Goal: Communication & Community: Share content

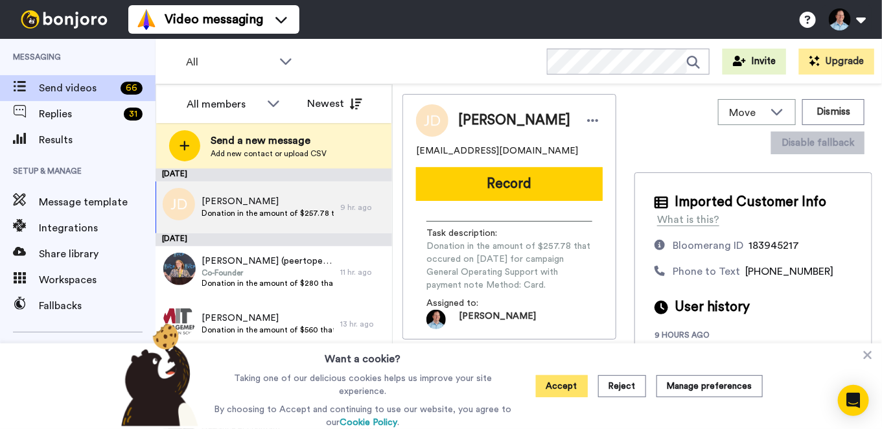
click at [562, 381] on button "Accept" at bounding box center [562, 386] width 52 height 22
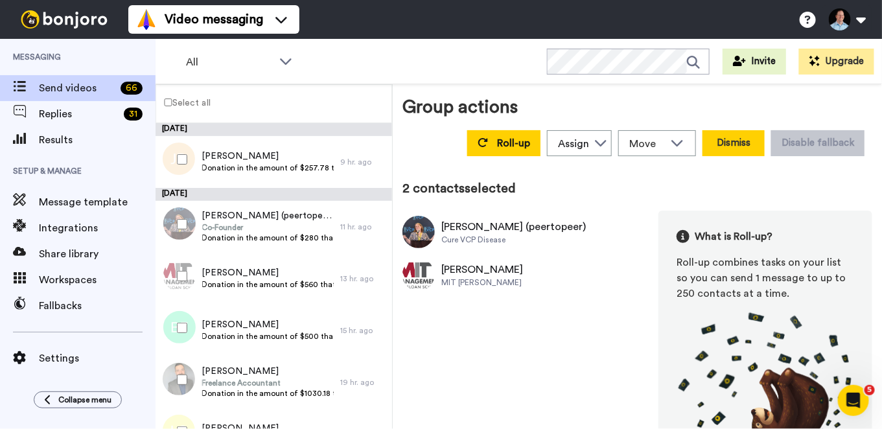
click at [709, 140] on button "Dismiss" at bounding box center [733, 143] width 62 height 26
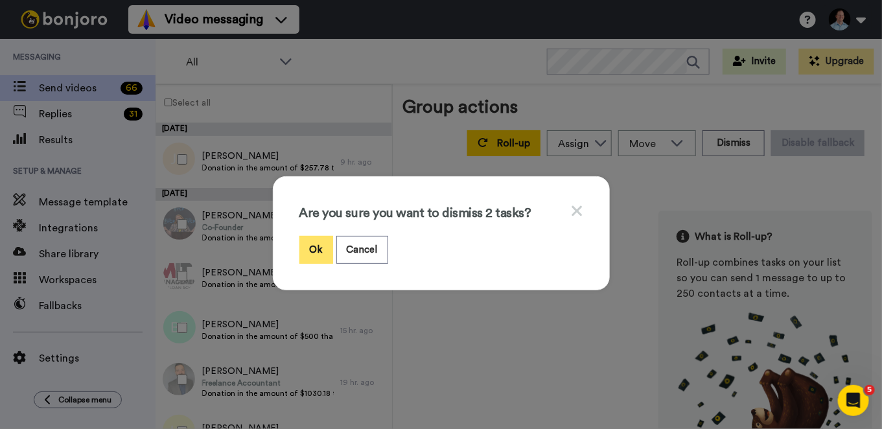
click at [320, 249] on button "Ok" at bounding box center [316, 250] width 34 height 28
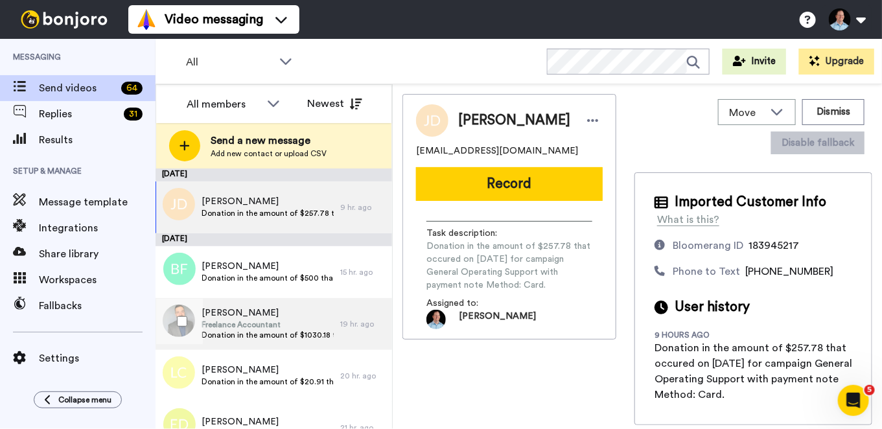
click at [247, 324] on span "Freelance Accountant" at bounding box center [267, 324] width 132 height 10
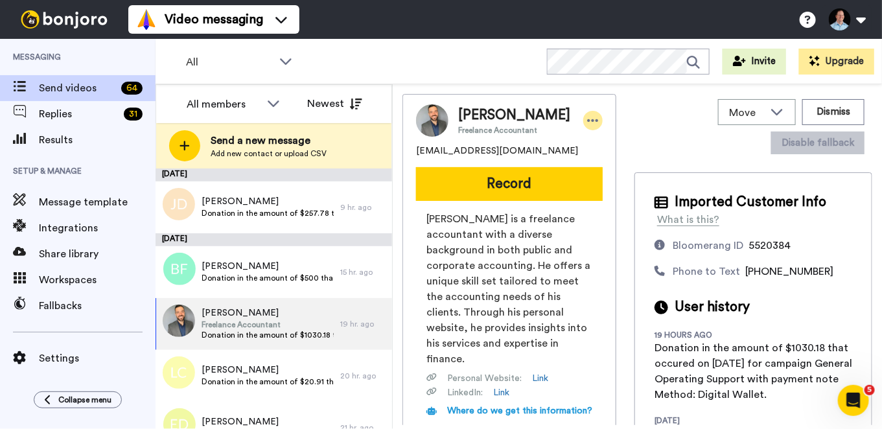
click at [587, 119] on icon at bounding box center [593, 120] width 12 height 13
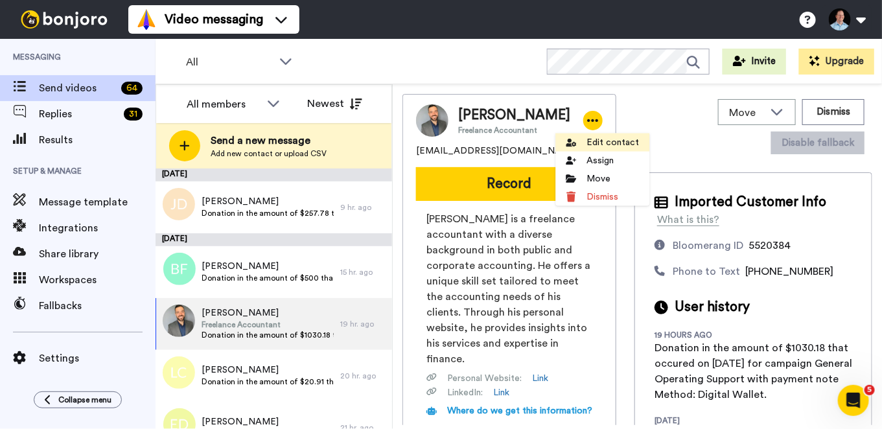
click at [593, 139] on li "Edit contact" at bounding box center [602, 142] width 94 height 18
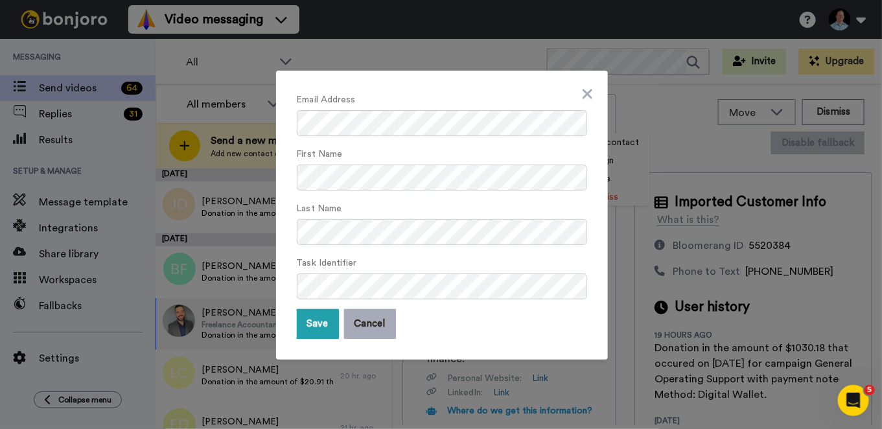
click at [365, 320] on button "Cancel" at bounding box center [370, 324] width 52 height 30
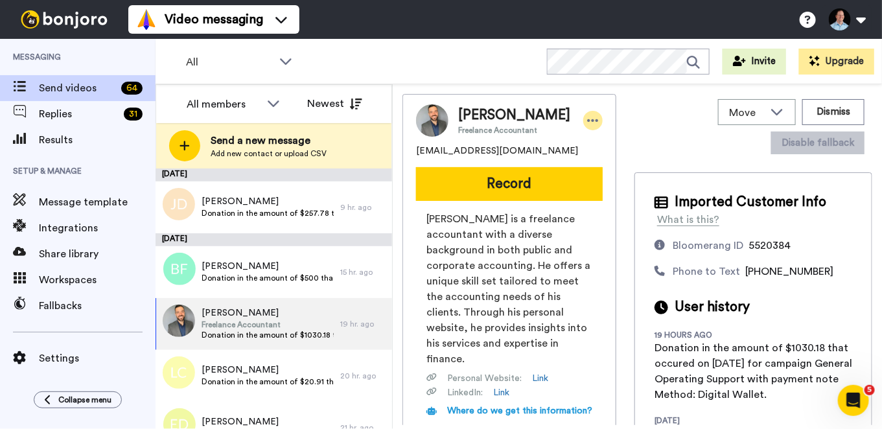
click at [583, 127] on div at bounding box center [592, 120] width 19 height 19
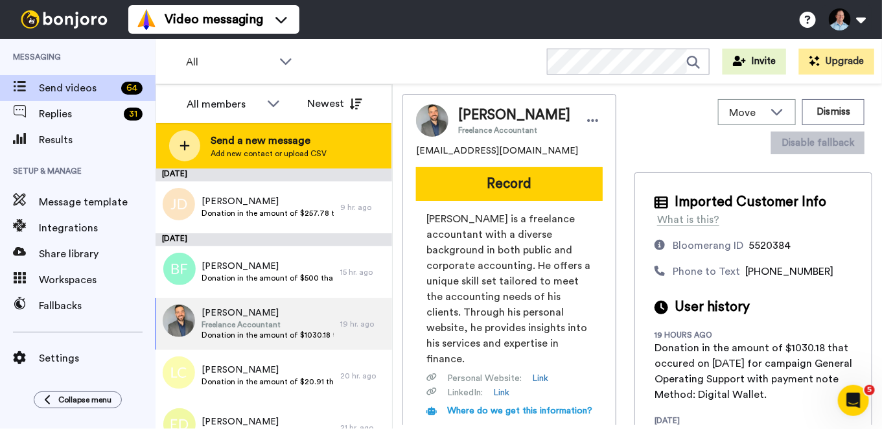
click at [258, 133] on span "Send a new message" at bounding box center [269, 141] width 116 height 16
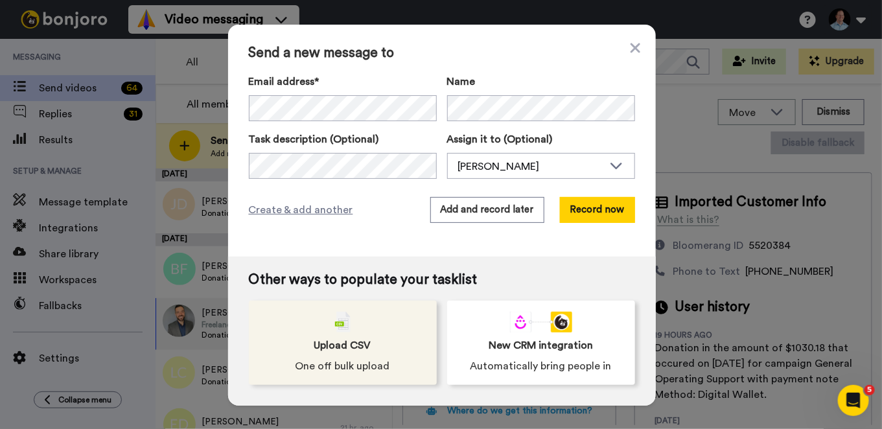
click at [315, 320] on div "Upload CSV One off bulk upload" at bounding box center [343, 343] width 188 height 84
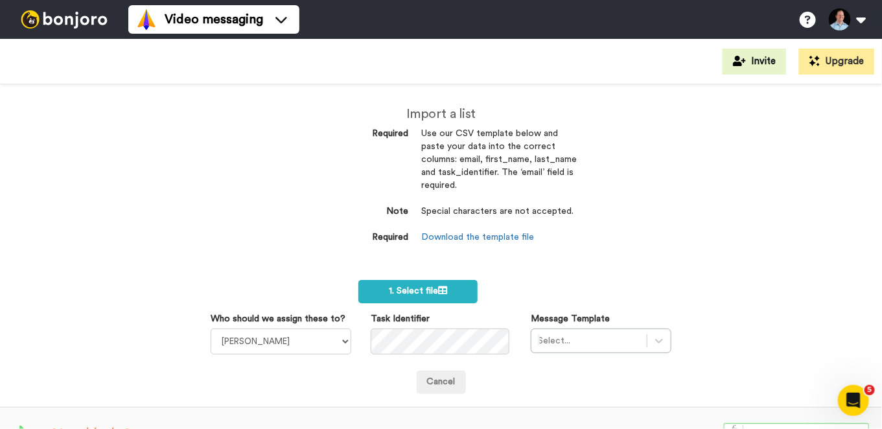
click at [444, 396] on div "Import a list Required Use our CSV template below and paste your data into the …" at bounding box center [441, 256] width 882 height 345
click at [444, 394] on div "Import a list Required Use our CSV template below and paste your data into the …" at bounding box center [441, 256] width 882 height 345
click at [444, 387] on link "Cancel" at bounding box center [440, 382] width 49 height 23
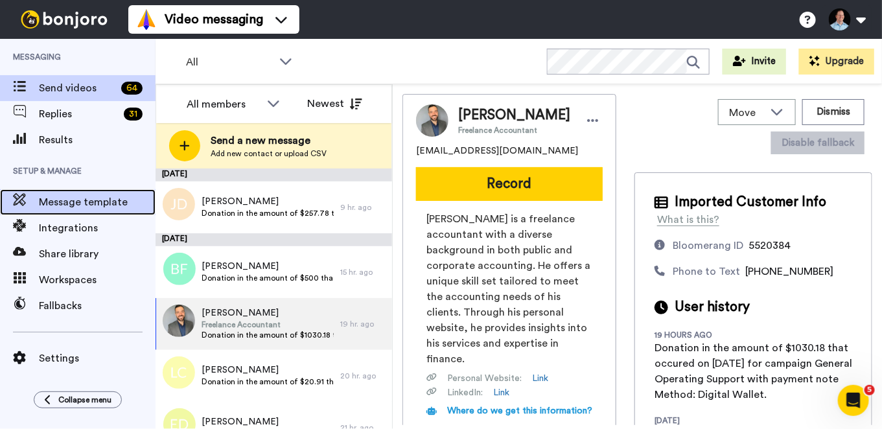
click at [78, 212] on div "Message template" at bounding box center [77, 202] width 155 height 26
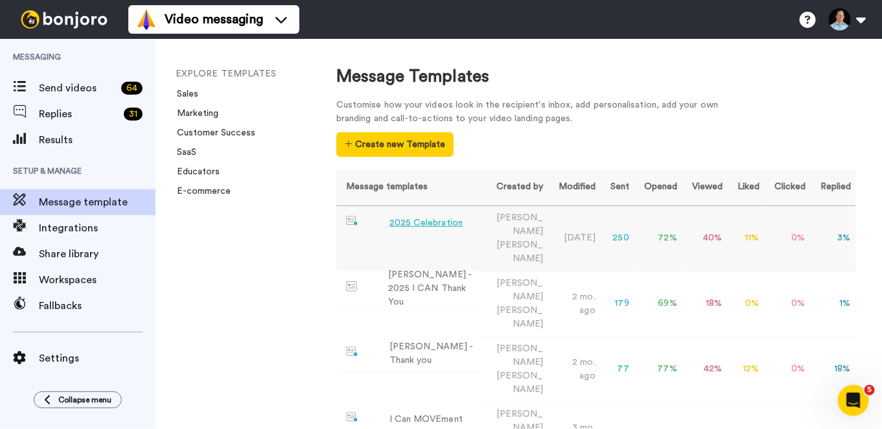
click at [440, 223] on div "2025 Celebration" at bounding box center [425, 223] width 73 height 14
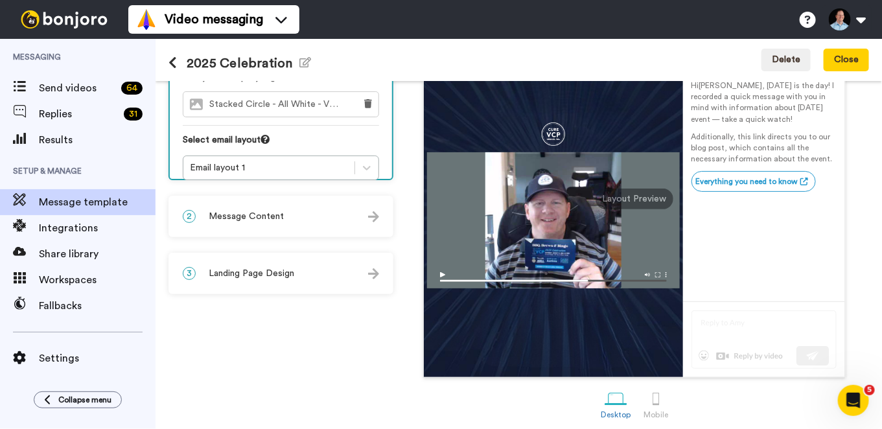
scroll to position [146, 0]
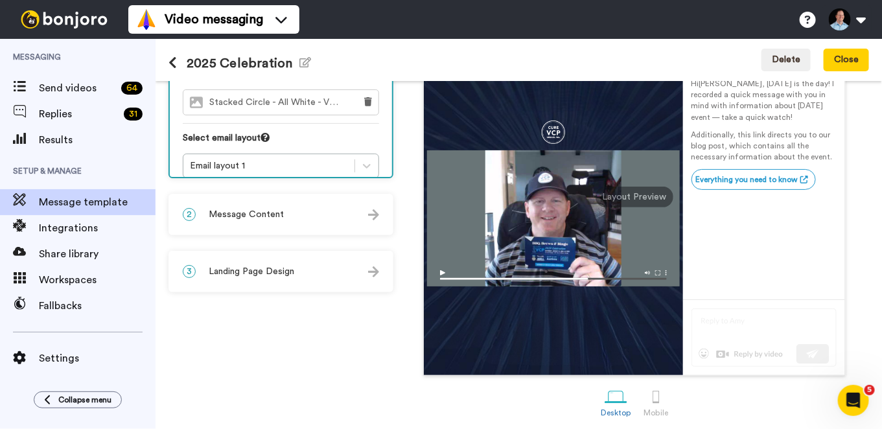
click at [340, 212] on div "2 Message Content" at bounding box center [281, 214] width 222 height 39
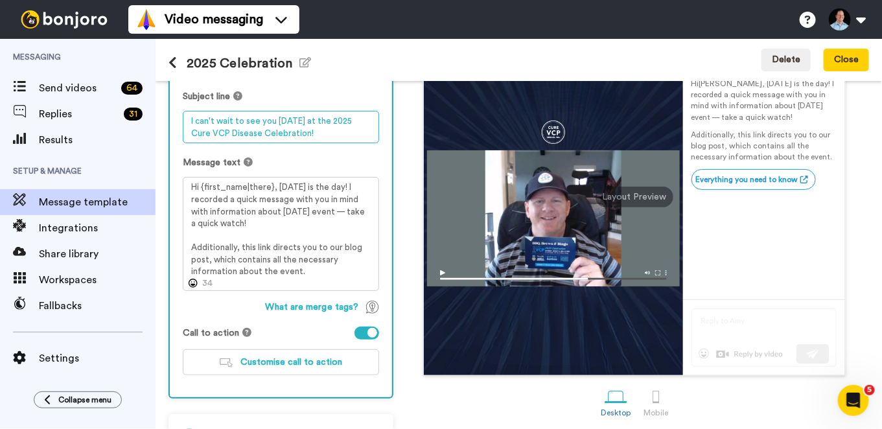
click at [336, 119] on textarea "I can't wait to see you tomorrow at the 2025 Cure VCP Disease Celebration!" at bounding box center [281, 127] width 196 height 32
type textarea "Thank you for attending the 2025 Cure VCP Disease Celebration!"
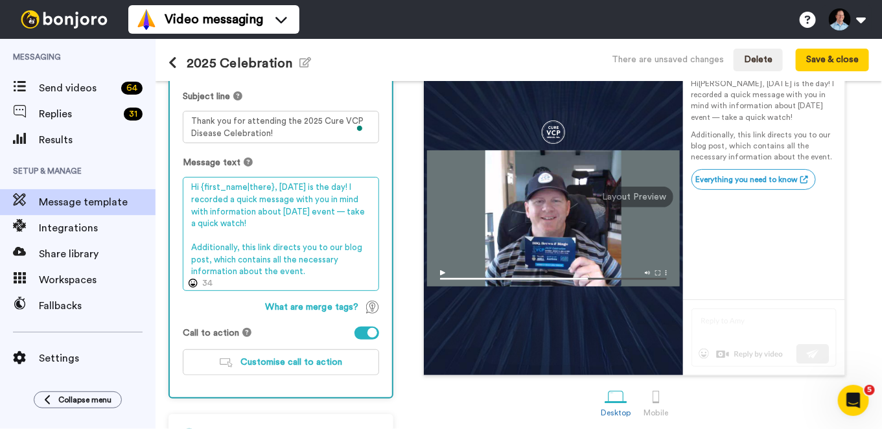
click at [200, 185] on textarea "Hi {first_name|there}, tomorrow is the day! I recorded a quick message with you…" at bounding box center [281, 233] width 196 height 113
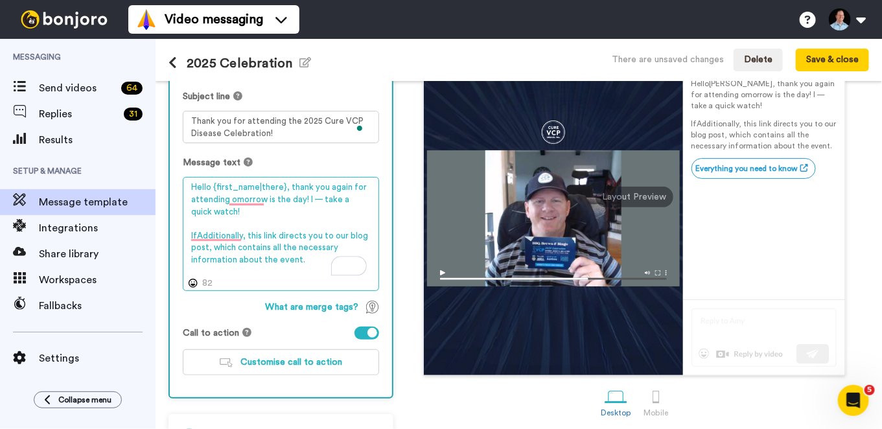
click at [229, 200] on textarea "Hello {first_name|there}, thank you again for attending omorrow is the day! I —…" at bounding box center [281, 233] width 196 height 113
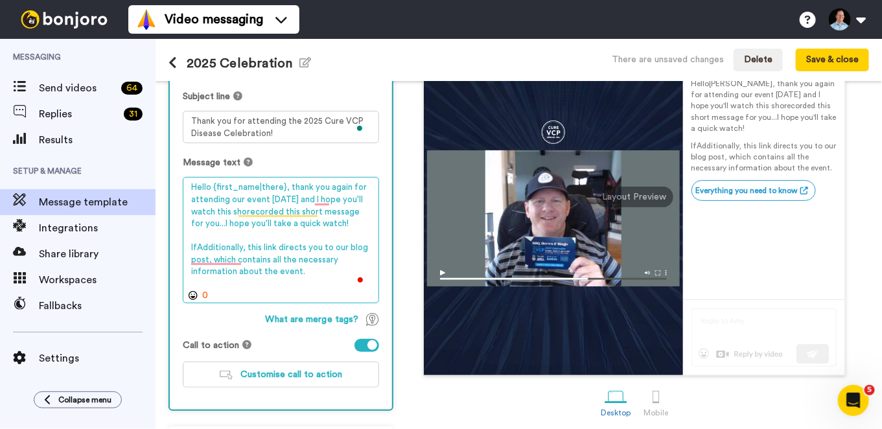
click at [216, 234] on textarea "Hello {first_name|there}, thank you again for attending our event on Saturday a…" at bounding box center [281, 240] width 196 height 126
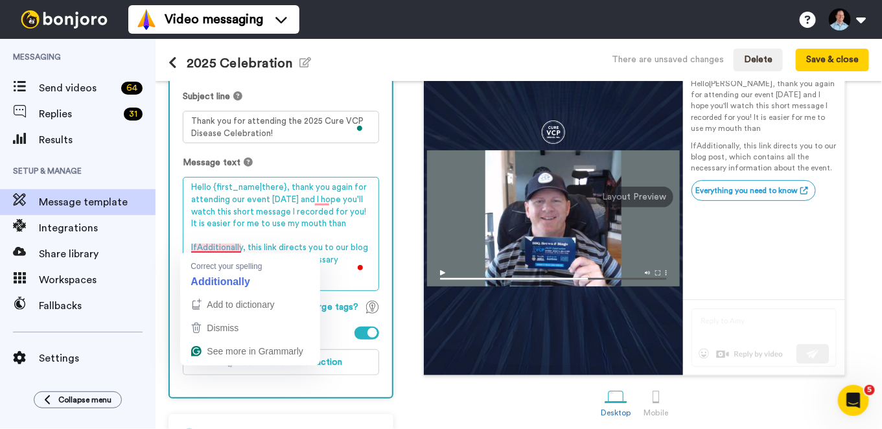
click at [198, 245] on textarea "Hello {first_name|there}, thank you again for attending our event on Saturday a…" at bounding box center [281, 233] width 196 height 113
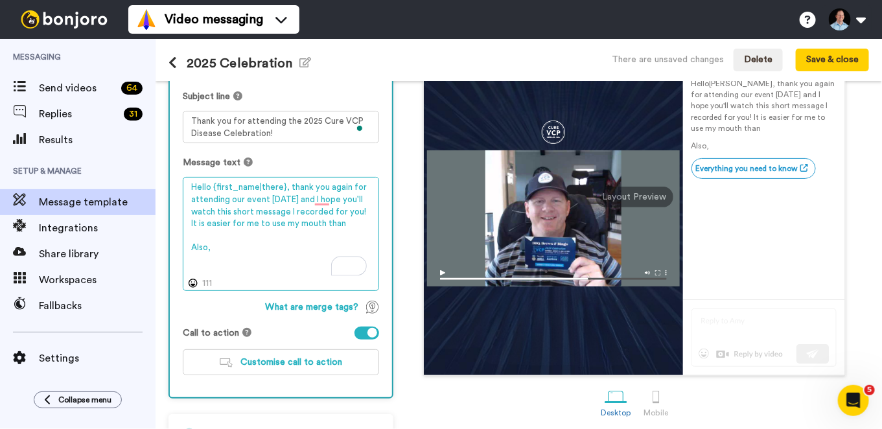
click at [359, 228] on textarea "Hello {first_name|there}, thank you again for attending our event on Saturday a…" at bounding box center [281, 233] width 196 height 113
click at [354, 227] on textarea "Hello {first_name|there}, thank you again for attending our event on Saturday a…" at bounding box center [281, 233] width 196 height 113
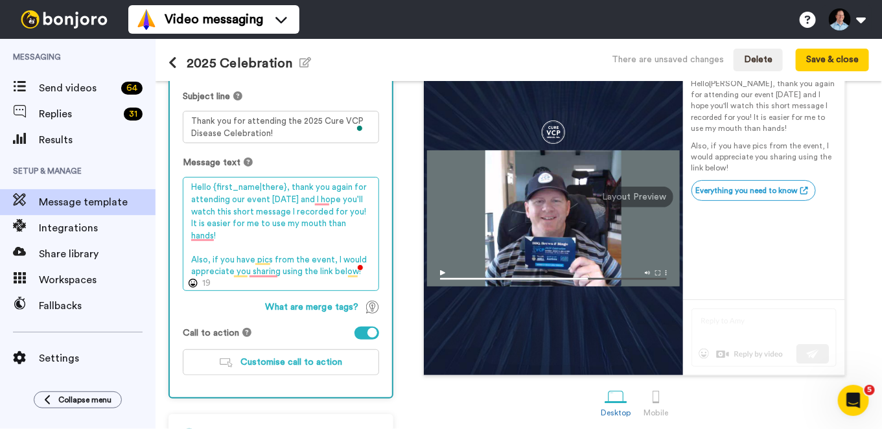
click at [284, 275] on textarea "Hello {first_name|there}, thank you again for attending our event on Saturday a…" at bounding box center [281, 233] width 196 height 113
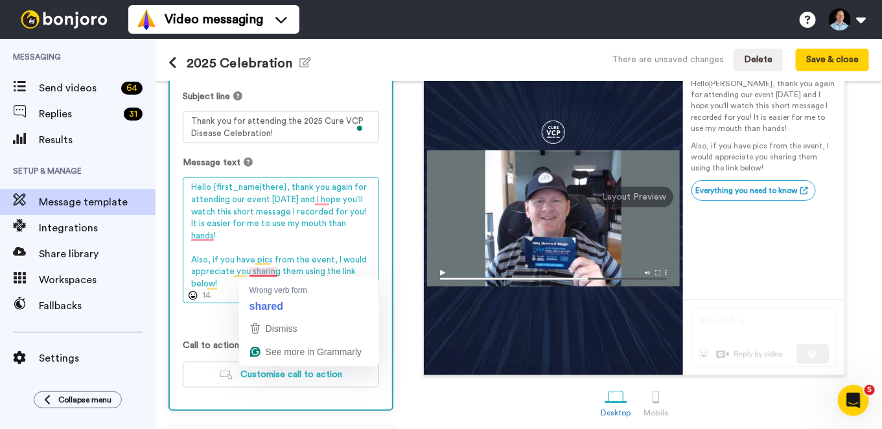
click at [266, 269] on textarea "Hello {first_name|there}, thank you again for attending our event on Saturday a…" at bounding box center [281, 240] width 196 height 126
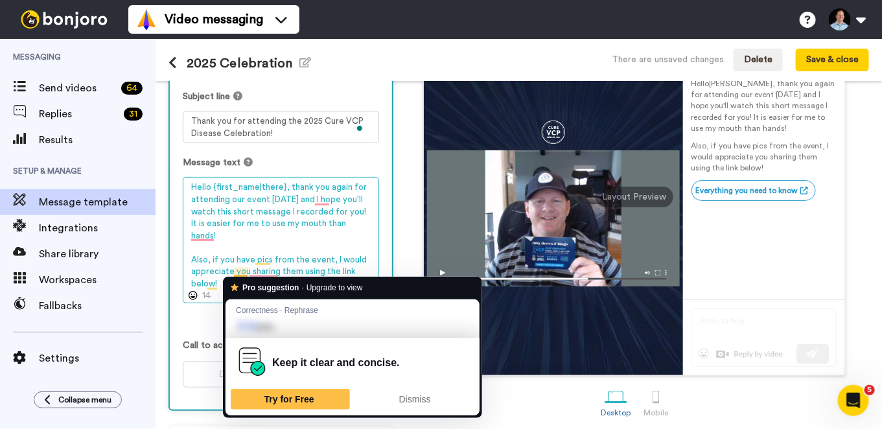
click at [222, 264] on textarea "Hello {first_name|there}, thank you again for attending our event on Saturday a…" at bounding box center [281, 240] width 196 height 126
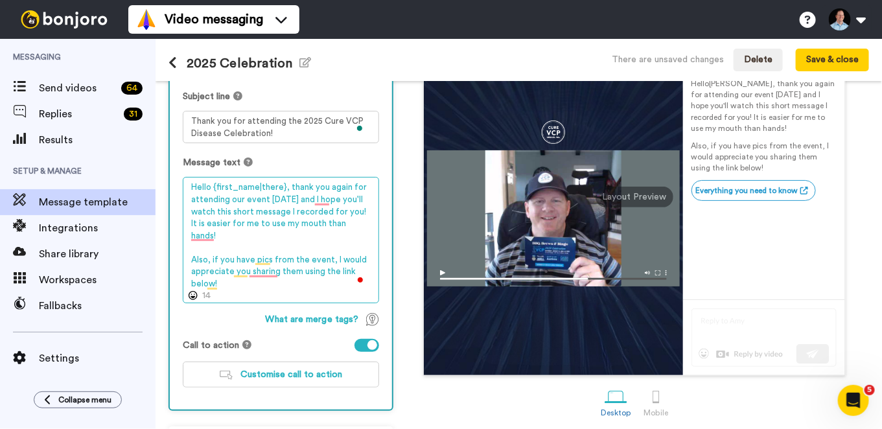
click at [228, 280] on textarea "Hello {first_name|there}, thank you again for attending our event on Saturday a…" at bounding box center [281, 240] width 196 height 126
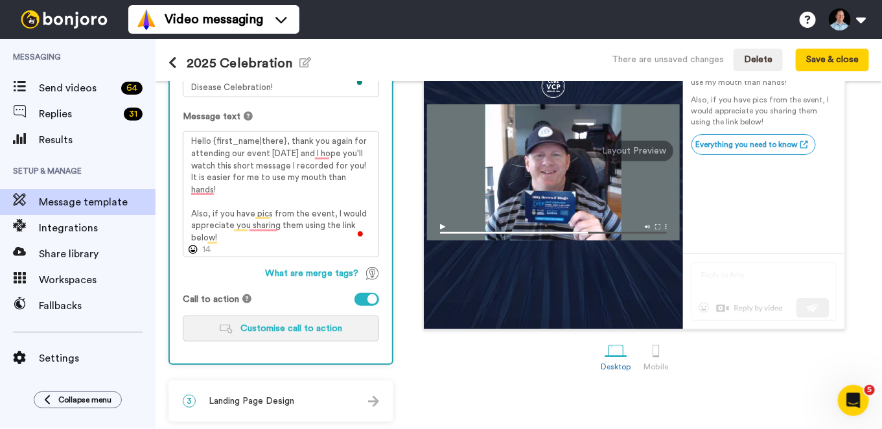
click at [288, 336] on button "Customise call to action" at bounding box center [281, 328] width 196 height 26
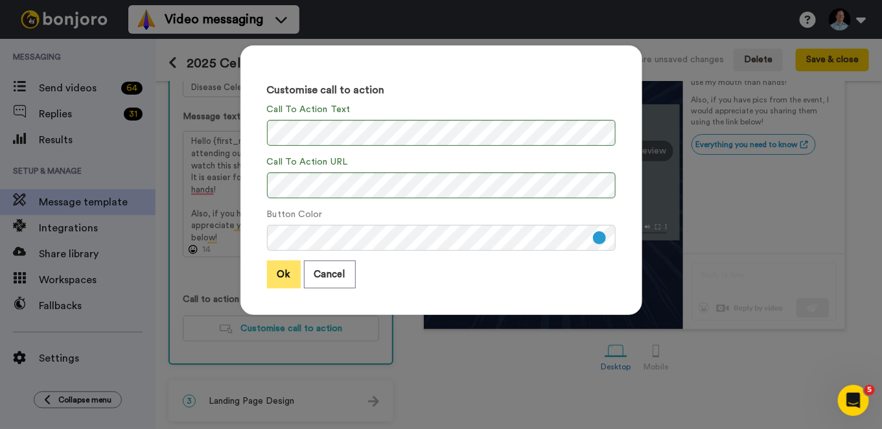
click at [277, 268] on button "Ok" at bounding box center [284, 274] width 34 height 28
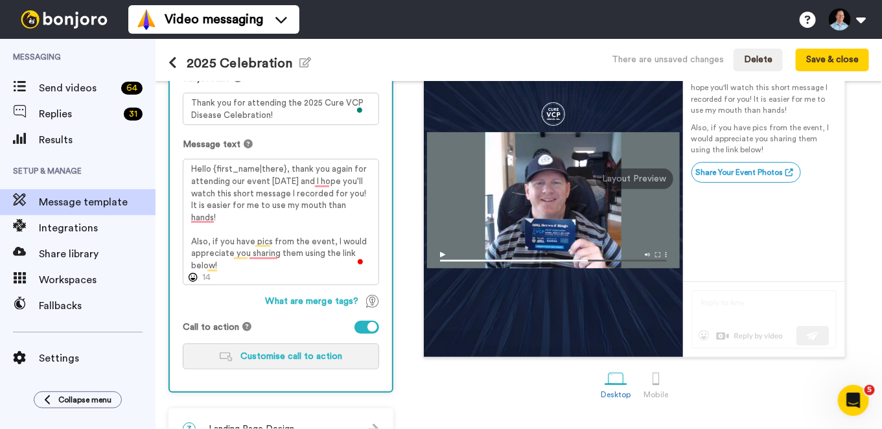
scroll to position [172, 0]
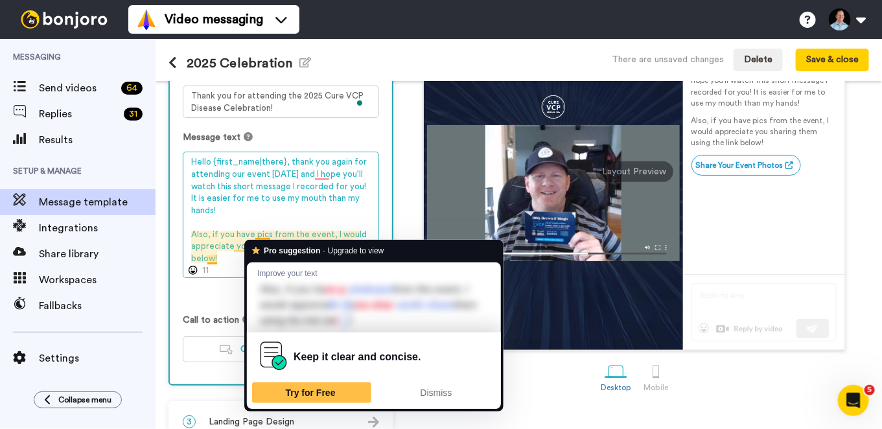
click at [255, 233] on textarea "Hello {first_name|there}, thank you again for attending our event on Saturday a…" at bounding box center [281, 215] width 196 height 126
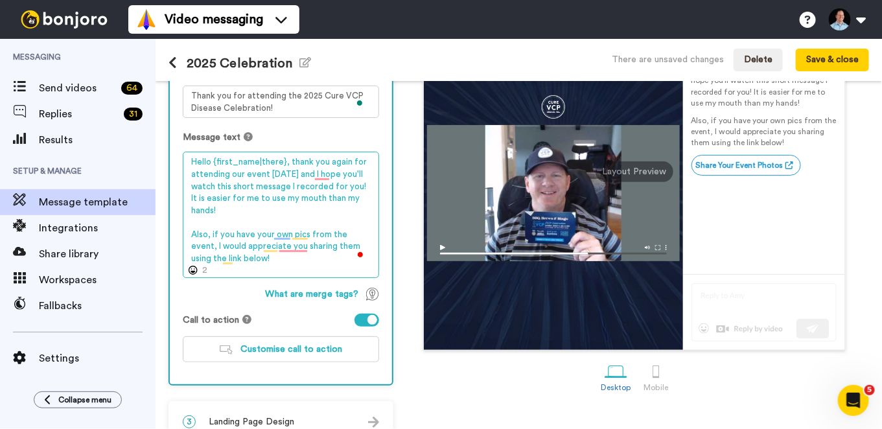
scroll to position [192, 0]
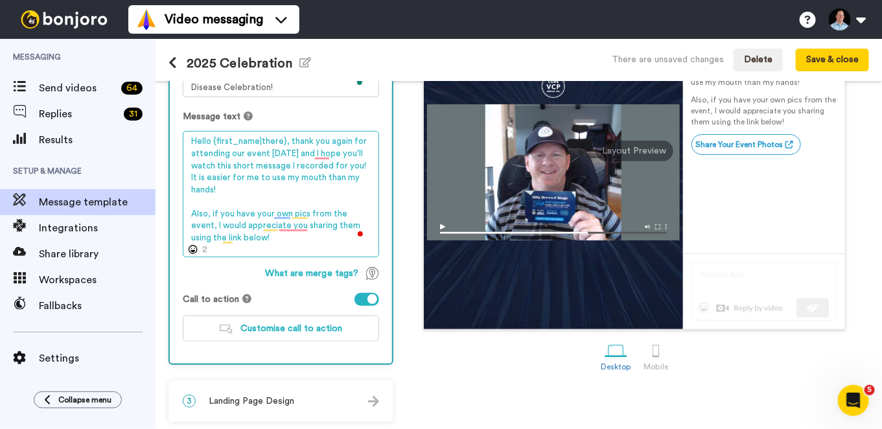
type textarea "Hello {first_name|there}, thank you again for attending our event on Saturday a…"
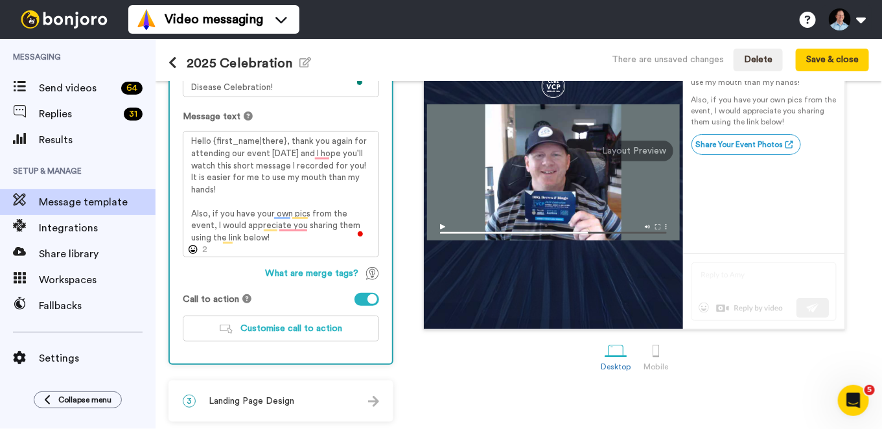
click at [272, 400] on span "Landing Page Design" at bounding box center [252, 400] width 86 height 13
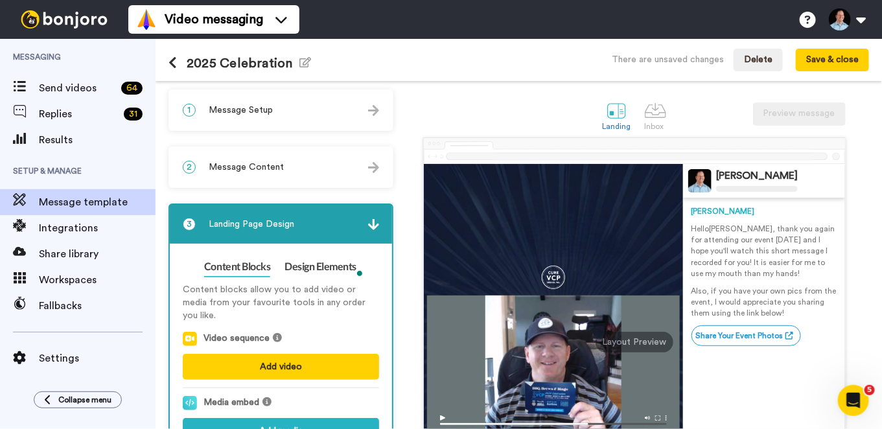
scroll to position [0, 0]
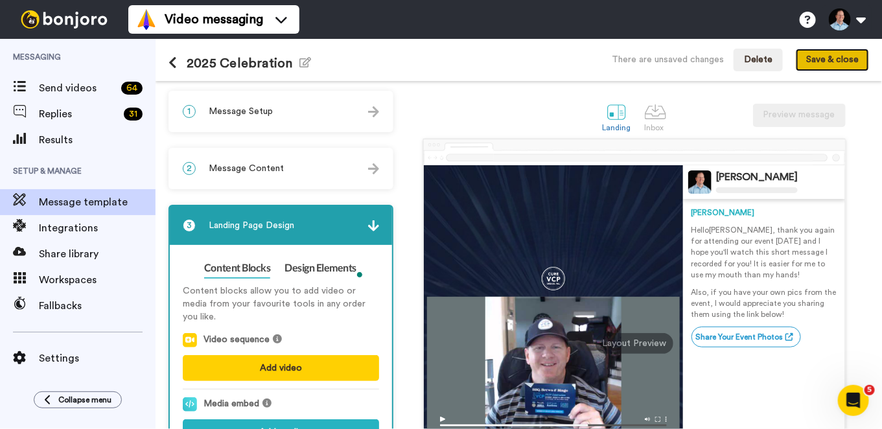
click at [830, 63] on button "Save & close" at bounding box center [831, 60] width 73 height 23
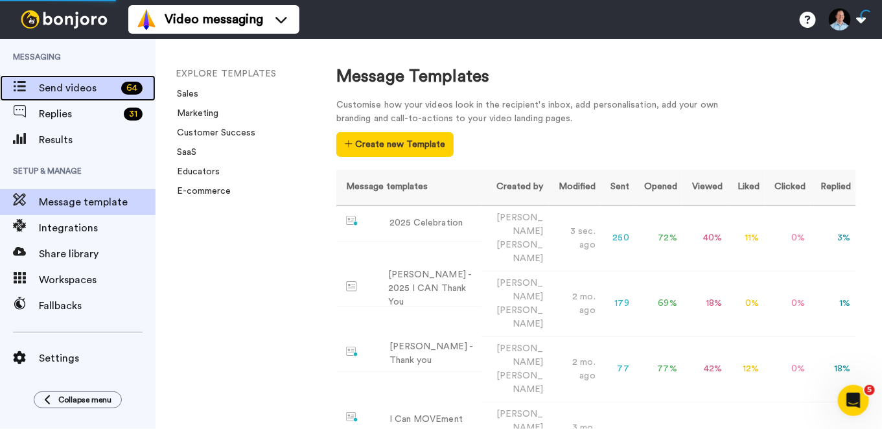
click at [50, 80] on span "Send videos" at bounding box center [77, 88] width 77 height 16
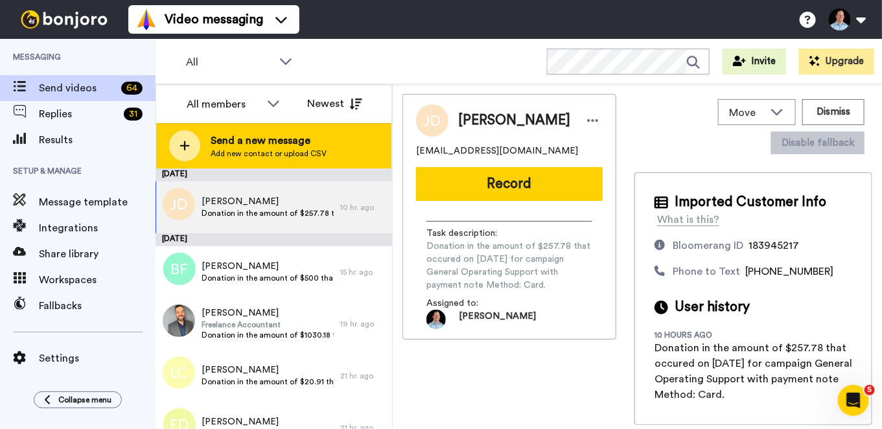
click at [185, 143] on icon at bounding box center [184, 146] width 10 height 12
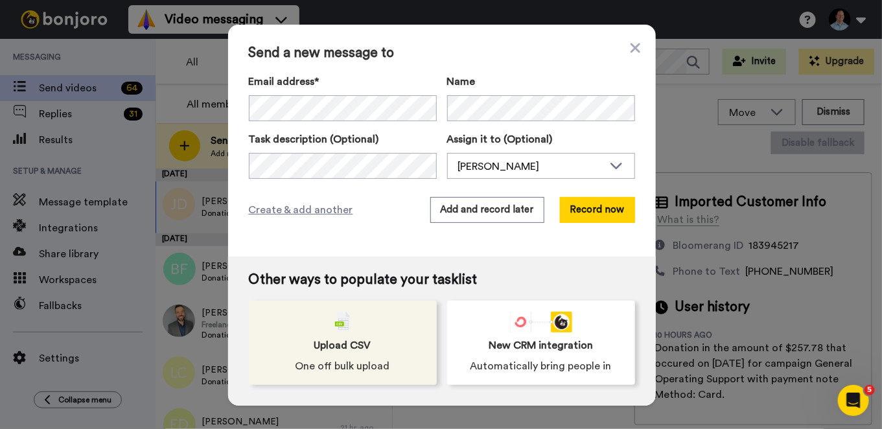
click at [342, 329] on img at bounding box center [343, 322] width 16 height 21
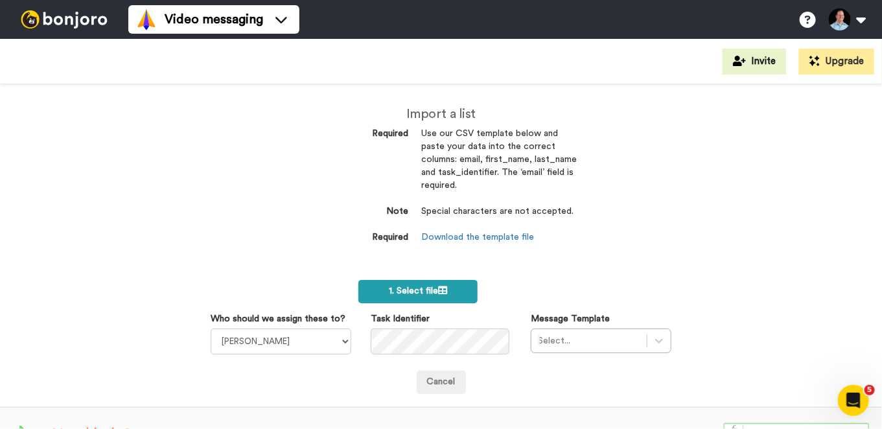
click at [445, 293] on label "1. Select file" at bounding box center [417, 291] width 119 height 23
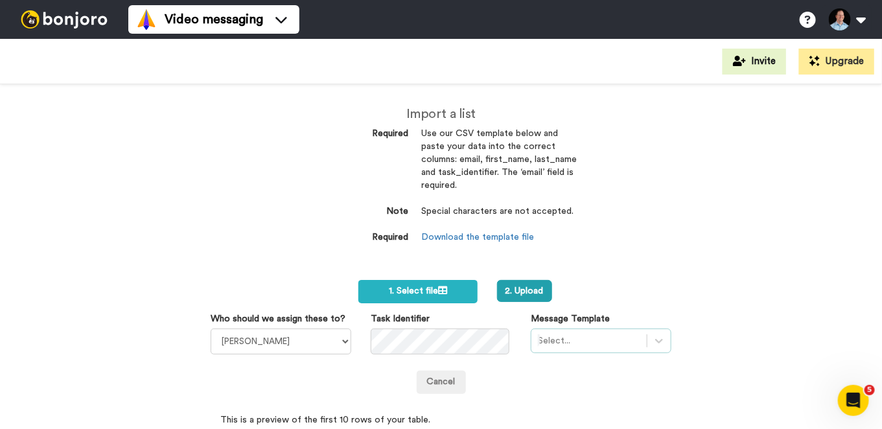
click at [563, 339] on div "Select..." at bounding box center [600, 340] width 141 height 25
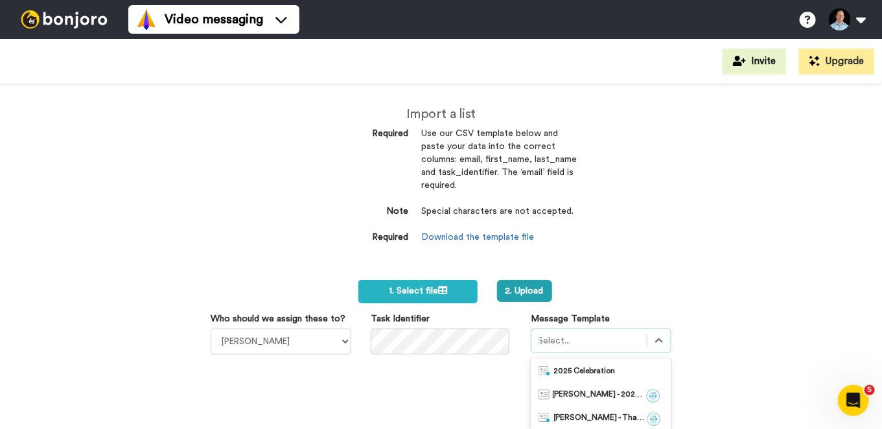
scroll to position [128, 0]
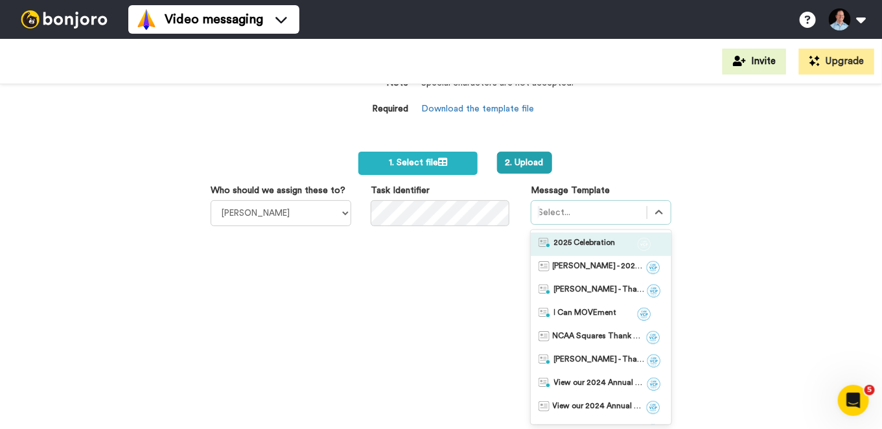
click at [578, 246] on span "2025 Celebration" at bounding box center [585, 244] width 62 height 13
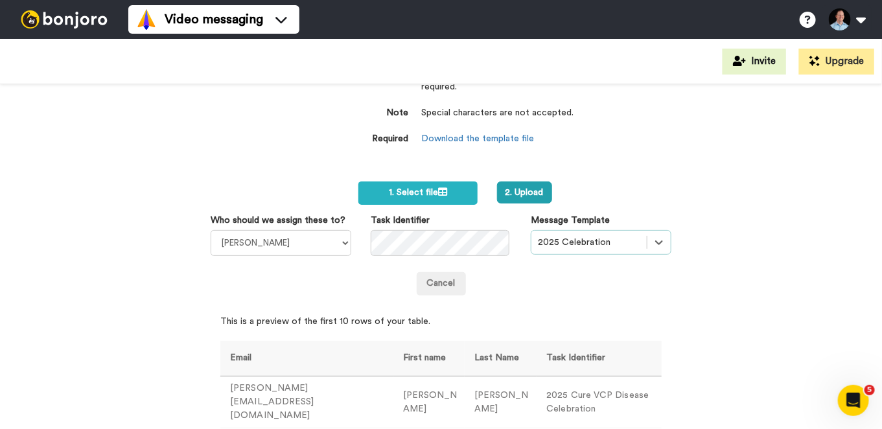
scroll to position [97, 0]
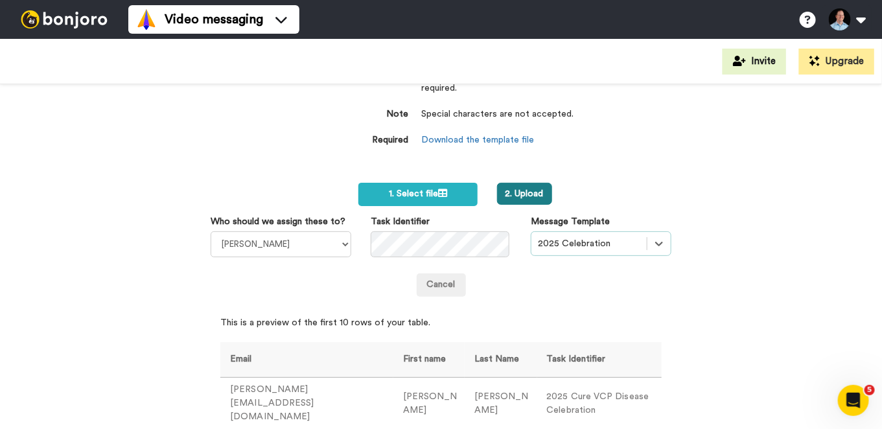
click at [530, 198] on button "2. Upload" at bounding box center [524, 194] width 55 height 22
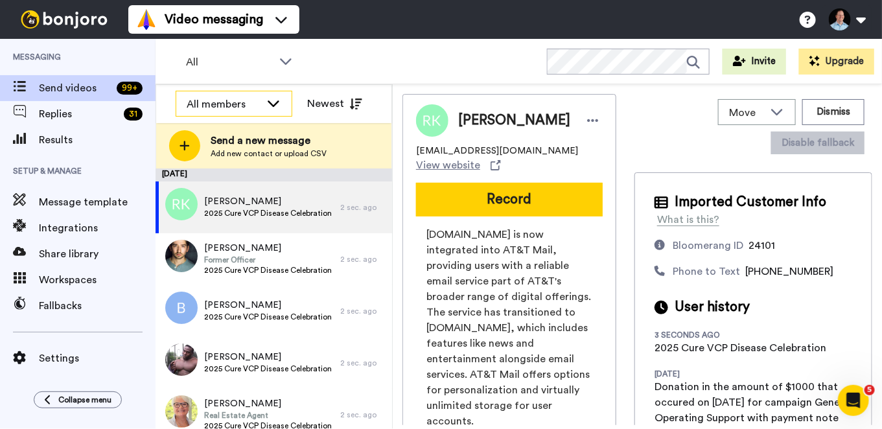
click at [260, 102] on div "All members" at bounding box center [224, 105] width 74 height 16
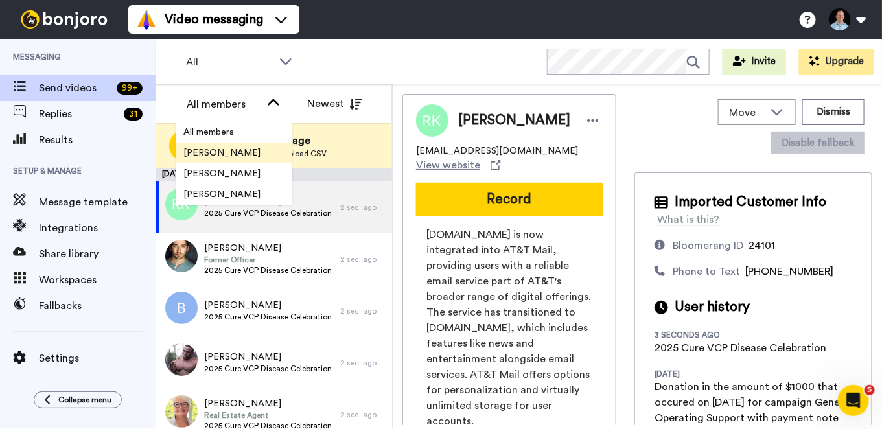
click at [229, 154] on span "[PERSON_NAME]" at bounding box center [222, 152] width 93 height 13
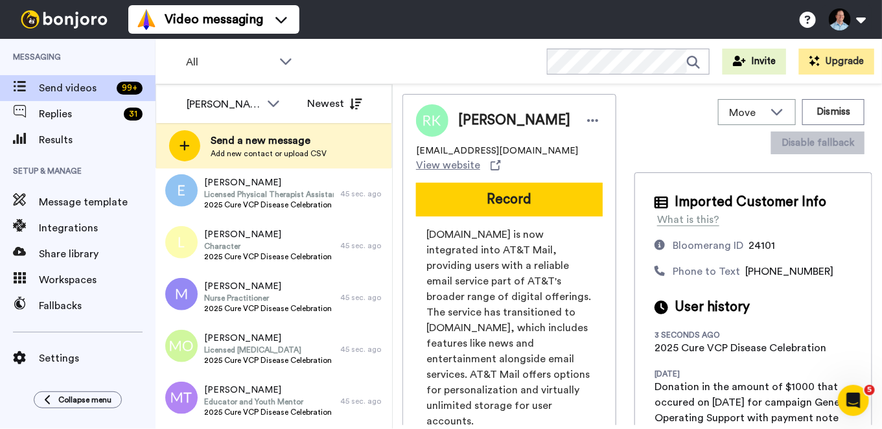
scroll to position [2268, 0]
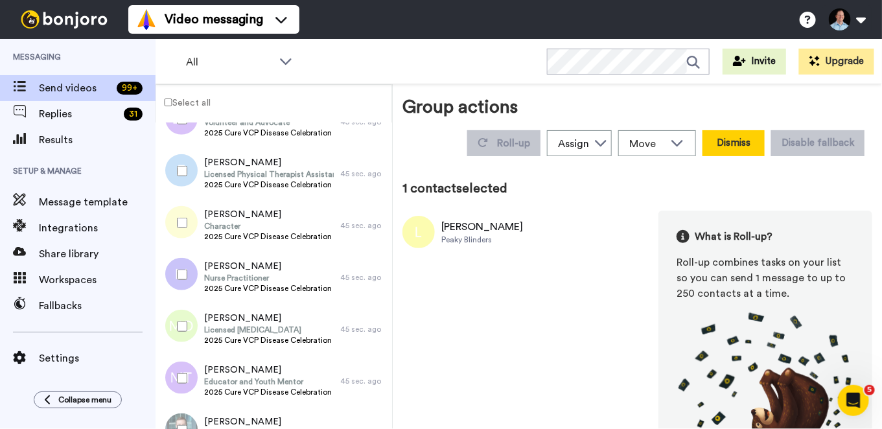
click at [743, 137] on button "Dismiss" at bounding box center [733, 143] width 62 height 26
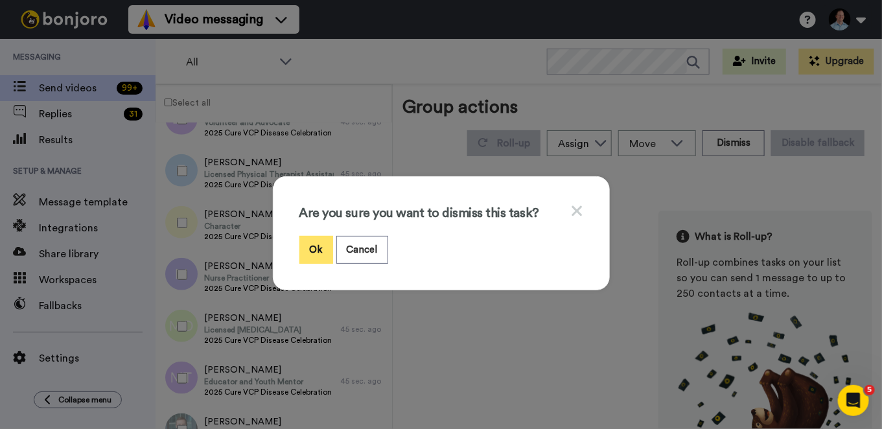
click at [310, 249] on button "Ok" at bounding box center [316, 250] width 34 height 28
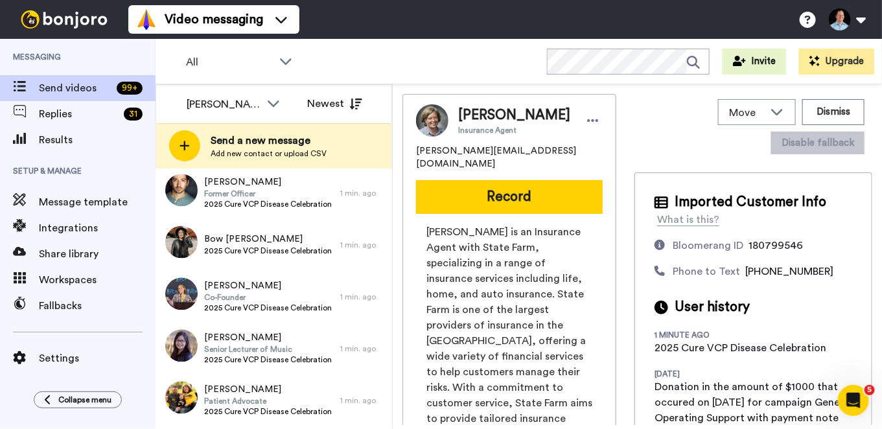
scroll to position [4751, 0]
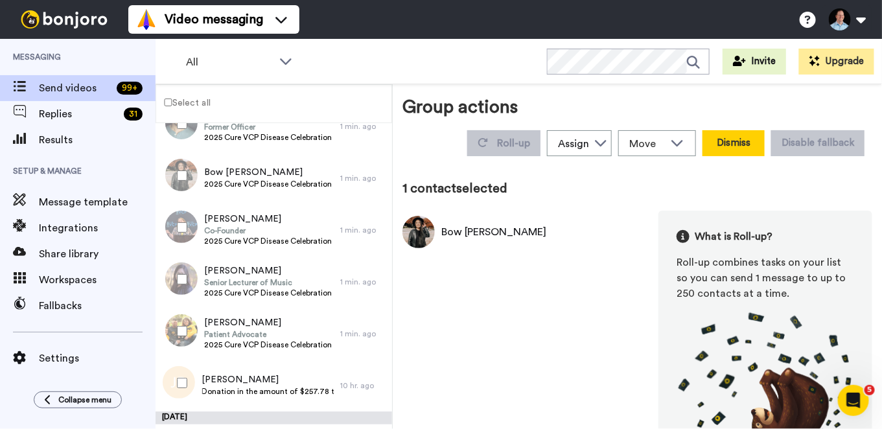
click at [713, 143] on button "Dismiss" at bounding box center [733, 143] width 62 height 26
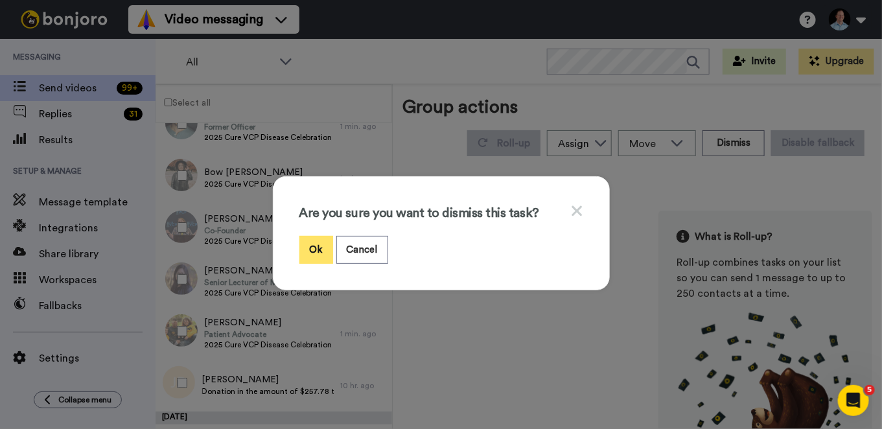
click at [301, 242] on button "Ok" at bounding box center [316, 250] width 34 height 28
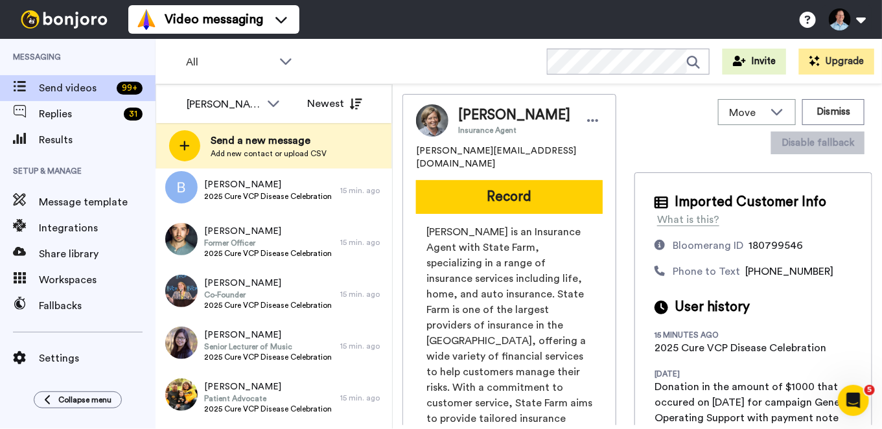
scroll to position [4695, 0]
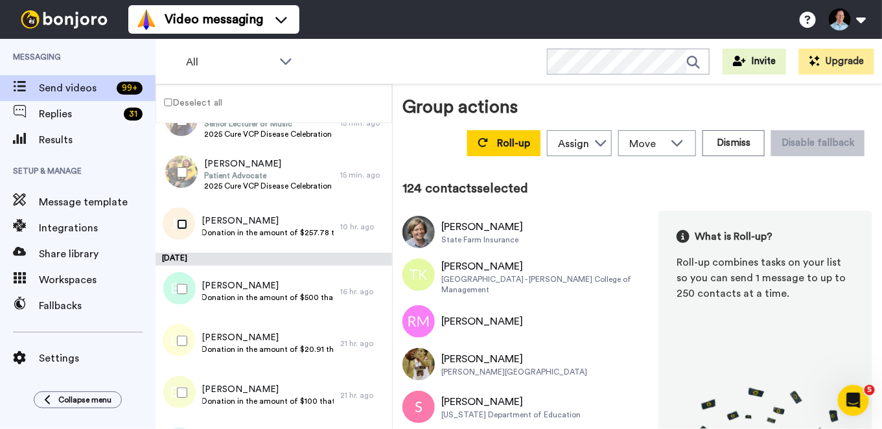
scroll to position [4867, 0]
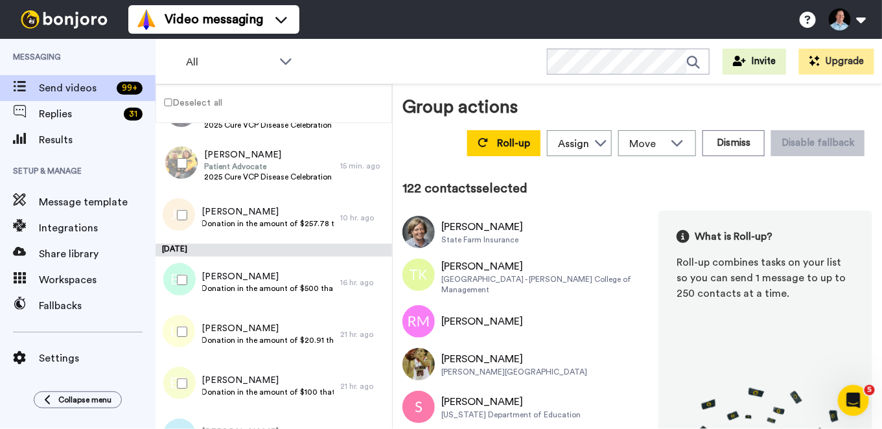
click at [176, 387] on div at bounding box center [179, 383] width 47 height 45
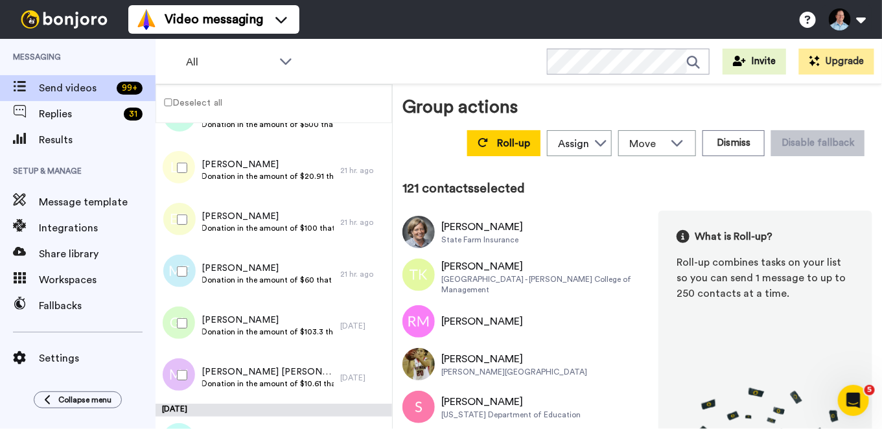
scroll to position [5060, 0]
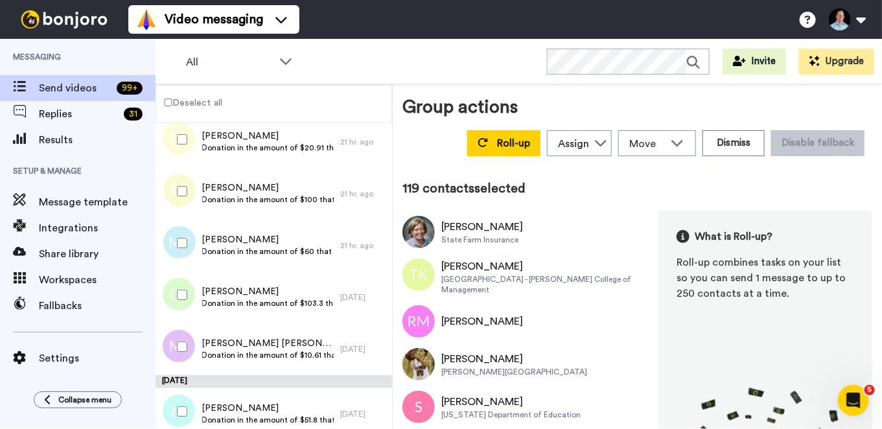
click at [182, 351] on div at bounding box center [179, 346] width 47 height 45
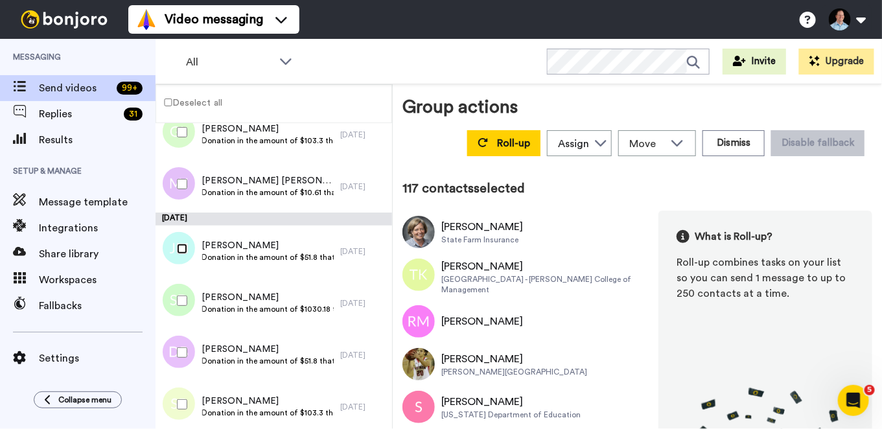
scroll to position [5261, 0]
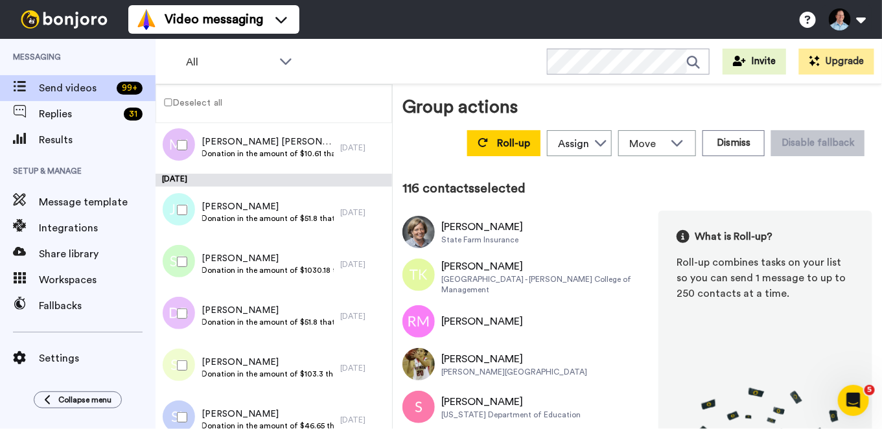
click at [188, 314] on div at bounding box center [179, 313] width 47 height 45
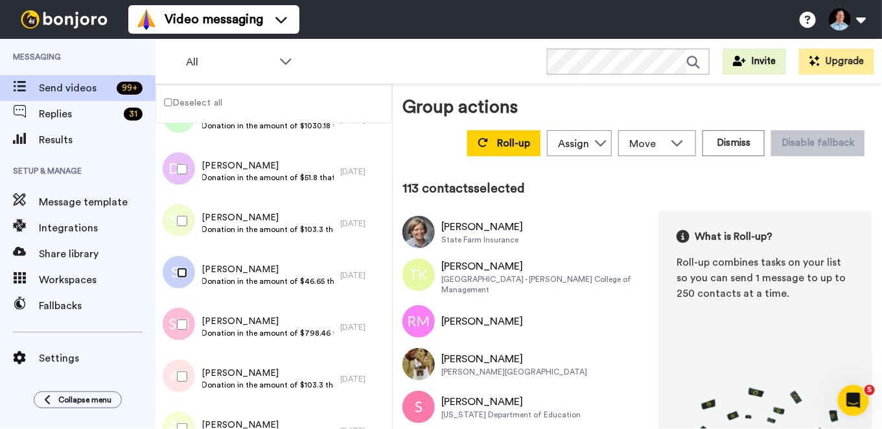
scroll to position [5501, 0]
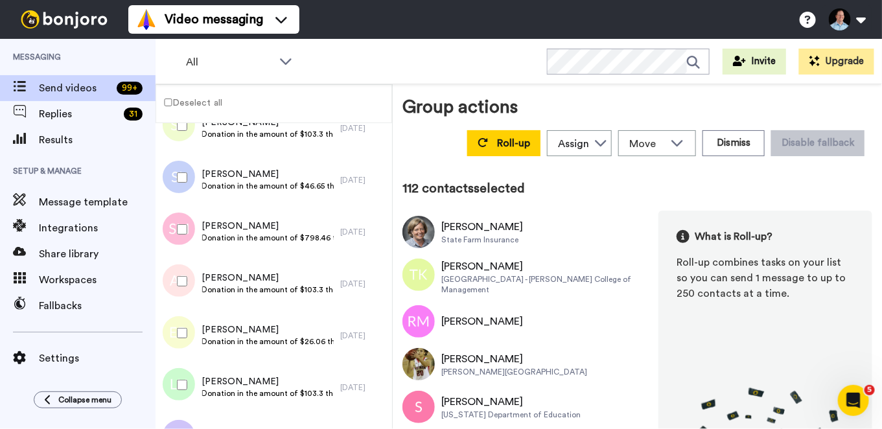
click at [180, 285] on div at bounding box center [179, 280] width 47 height 45
click at [179, 377] on div at bounding box center [179, 384] width 47 height 45
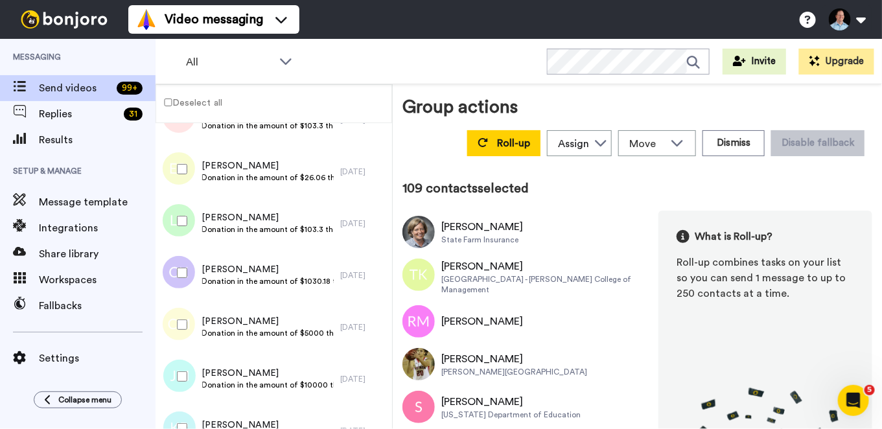
scroll to position [5760, 0]
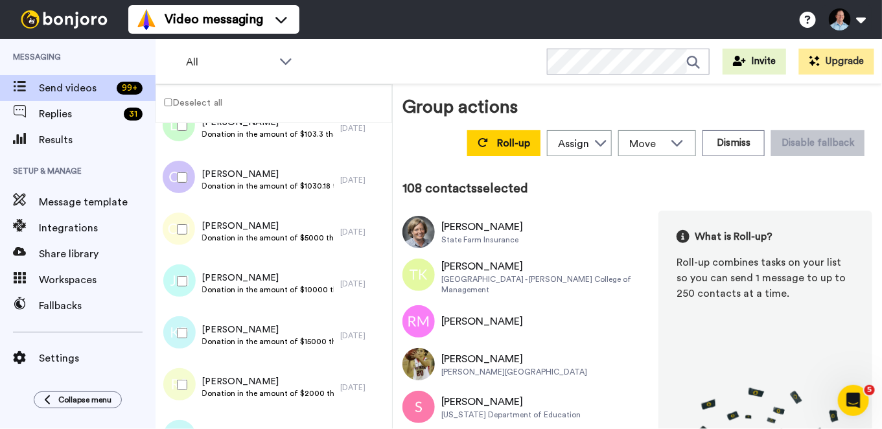
click at [188, 227] on div at bounding box center [179, 229] width 47 height 45
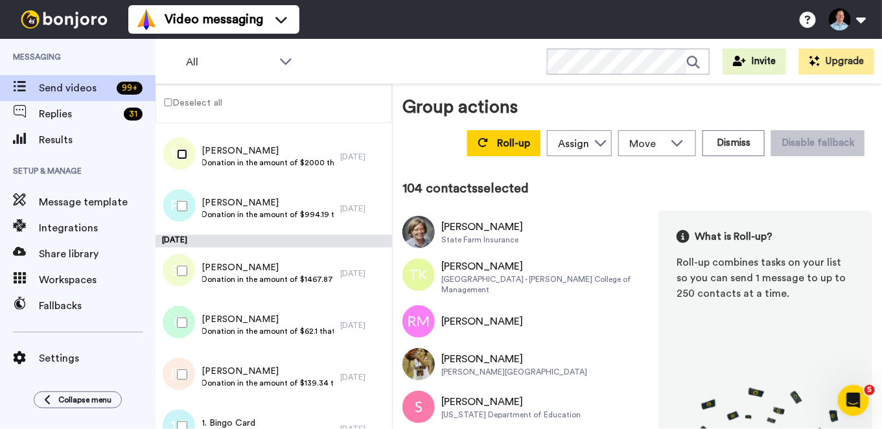
scroll to position [6010, 0]
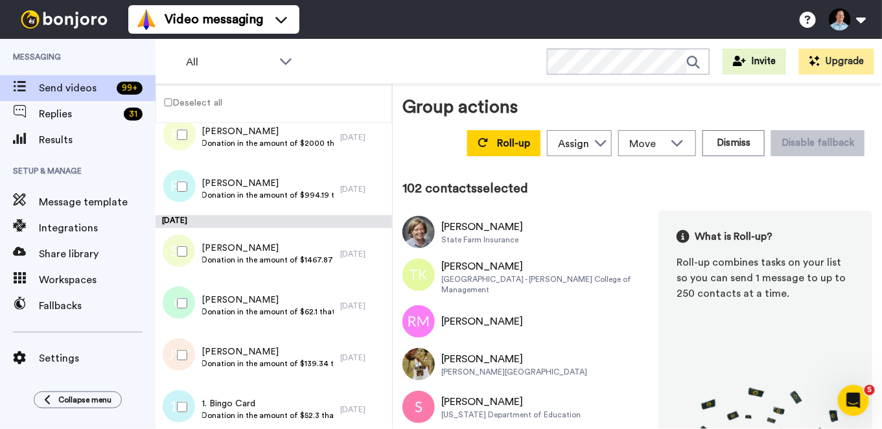
click at [176, 307] on div at bounding box center [179, 302] width 47 height 45
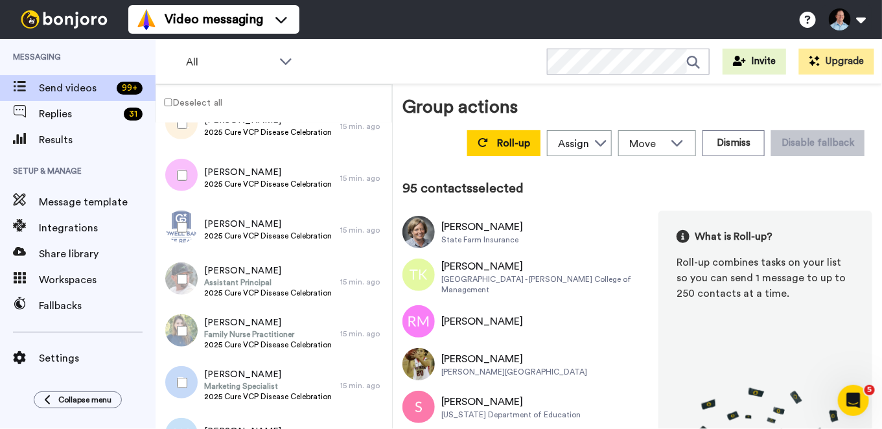
scroll to position [0, 0]
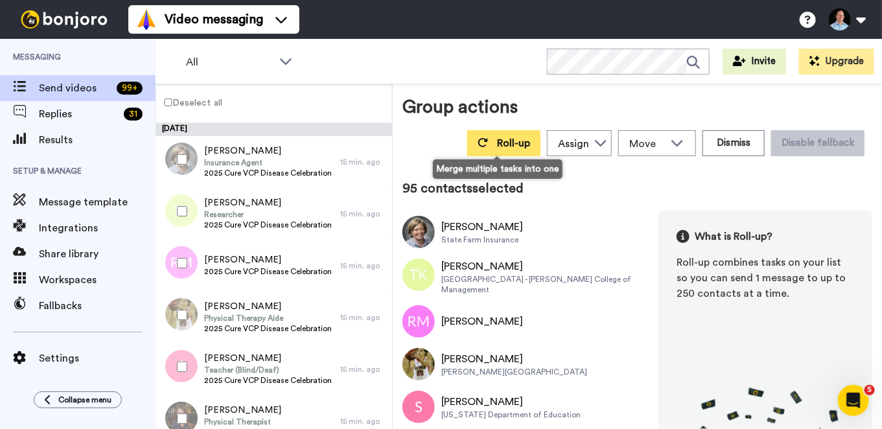
click at [484, 131] on button "Roll-up" at bounding box center [503, 143] width 73 height 26
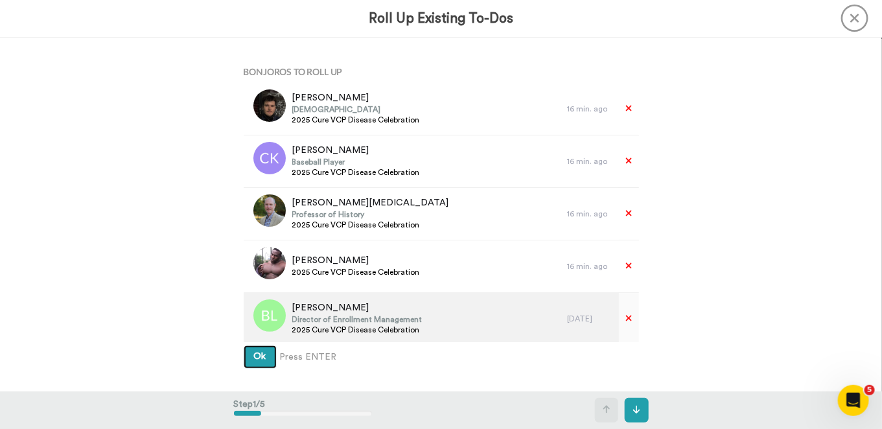
click at [244, 345] on button "Ok" at bounding box center [260, 356] width 33 height 23
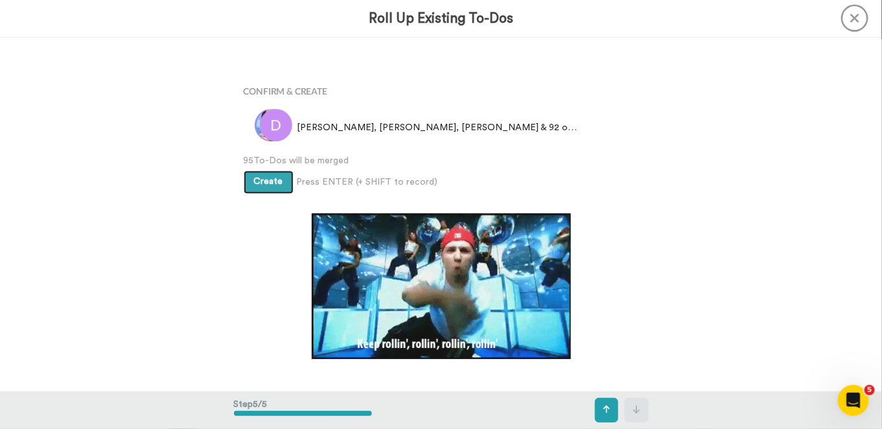
scroll to position [1415, 0]
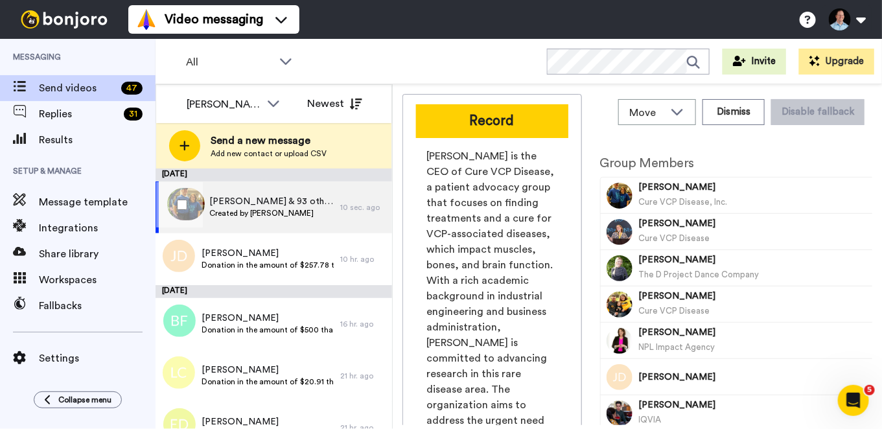
click at [293, 203] on span "Nathan, Allison & 93 others" at bounding box center [271, 201] width 124 height 13
click at [247, 200] on span "Nathan, Allison & 93 others" at bounding box center [271, 201] width 124 height 13
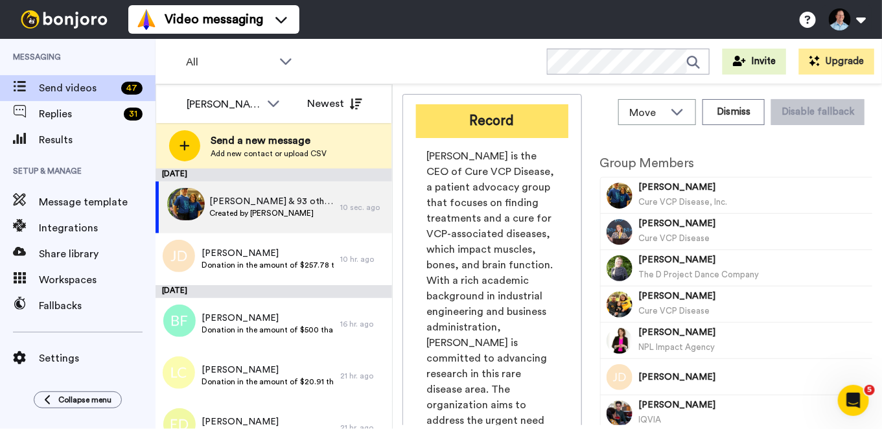
click at [495, 111] on button "Record" at bounding box center [492, 121] width 152 height 34
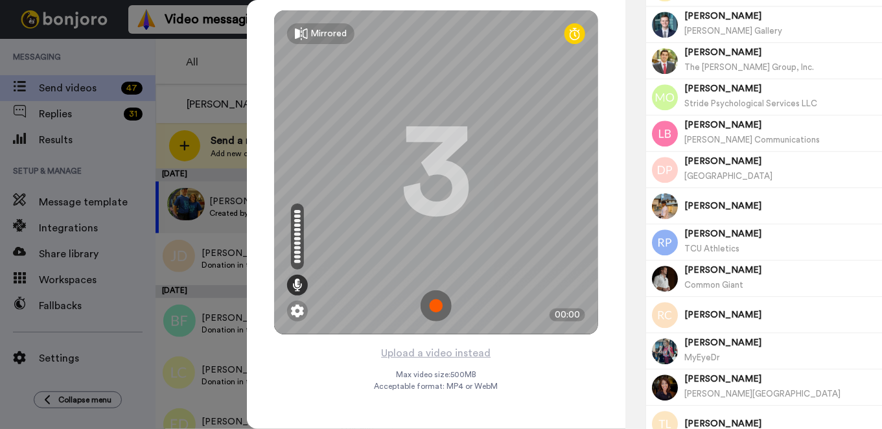
scroll to position [3208, 0]
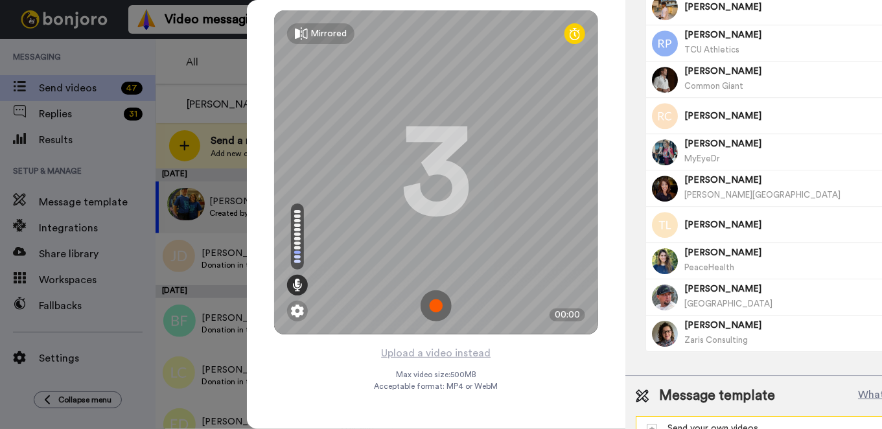
click at [815, 422] on div "Send your own videos" at bounding box center [768, 428] width 245 height 13
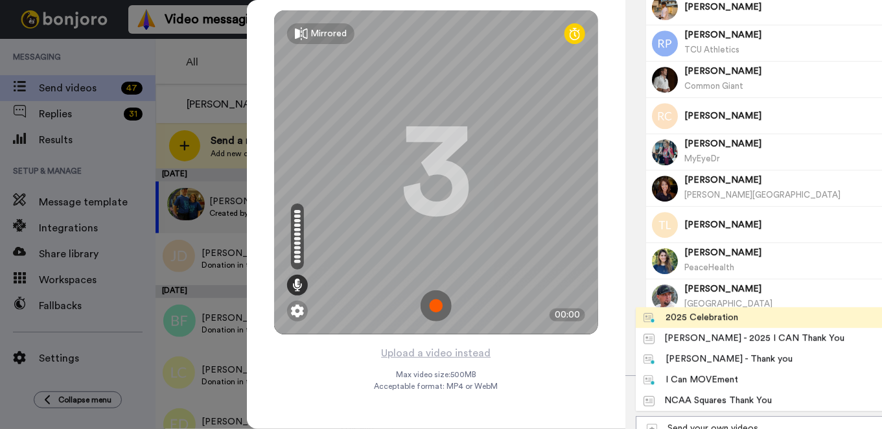
click at [756, 307] on li "2025 Celebration" at bounding box center [779, 317] width 288 height 21
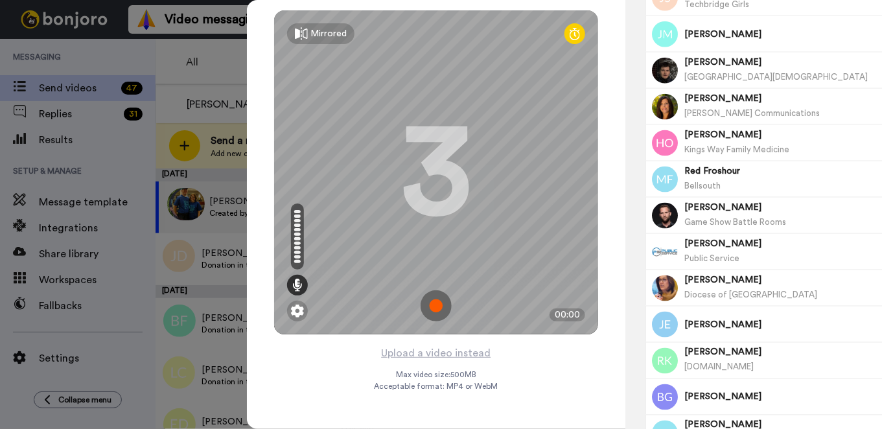
scroll to position [0, 0]
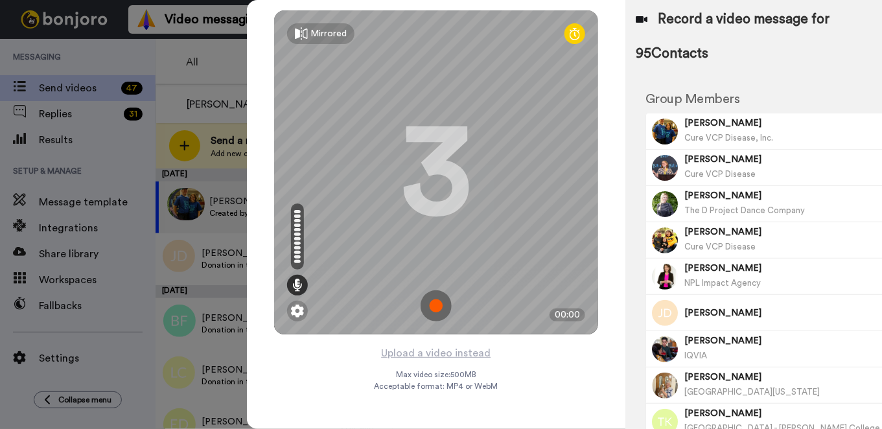
click at [423, 301] on img at bounding box center [435, 305] width 31 height 31
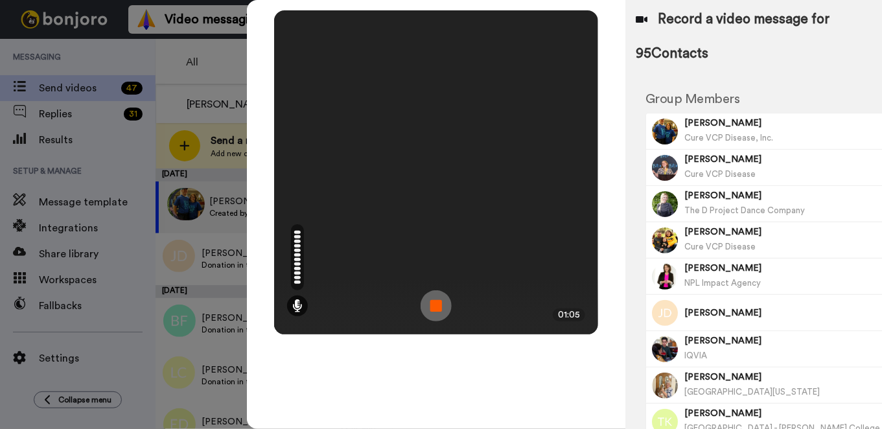
click at [427, 302] on img at bounding box center [435, 305] width 31 height 31
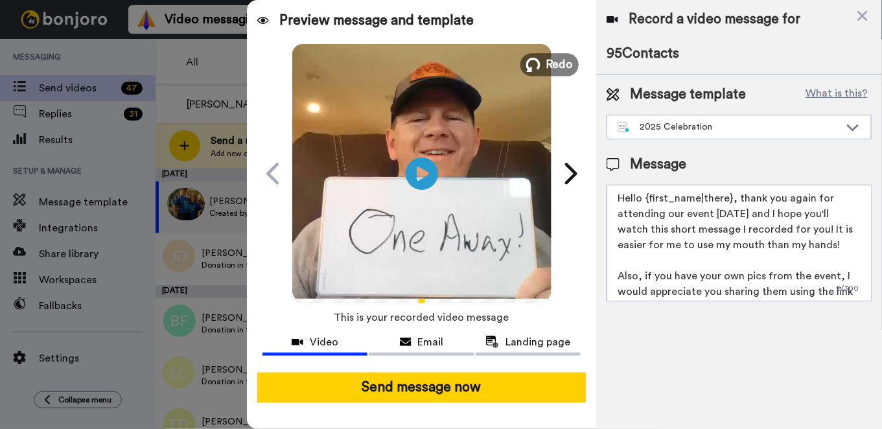
click at [557, 63] on span "Redo" at bounding box center [558, 64] width 27 height 17
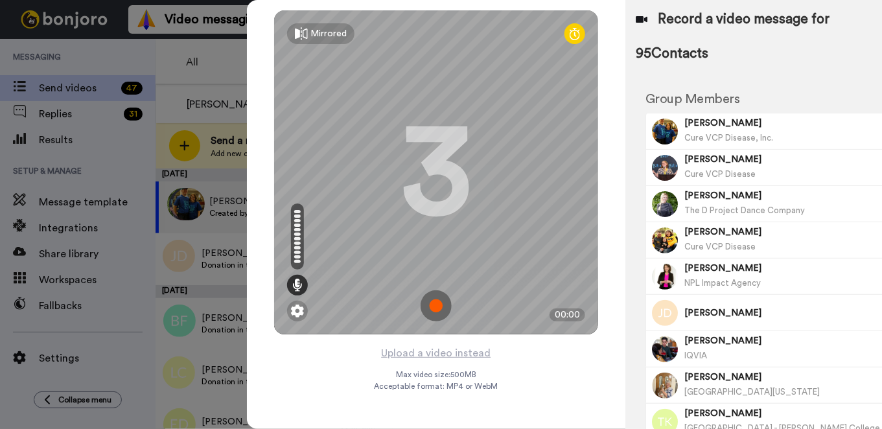
click at [420, 301] on img at bounding box center [435, 305] width 31 height 31
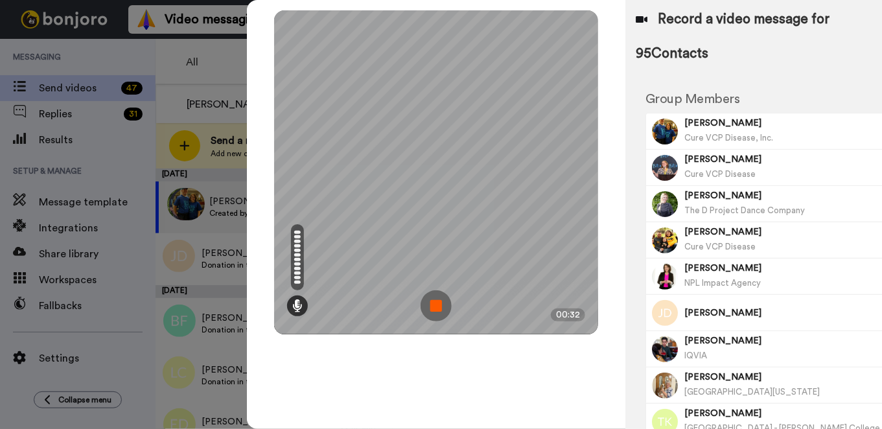
click at [420, 301] on img at bounding box center [435, 305] width 31 height 31
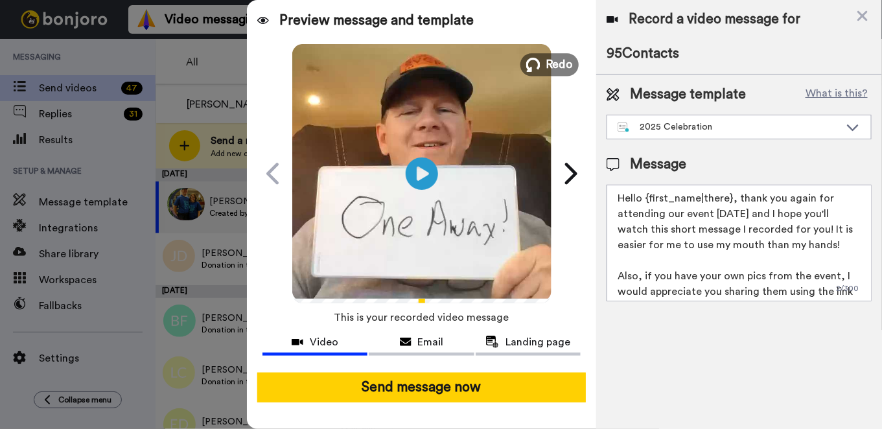
click at [555, 63] on span "Redo" at bounding box center [558, 64] width 27 height 17
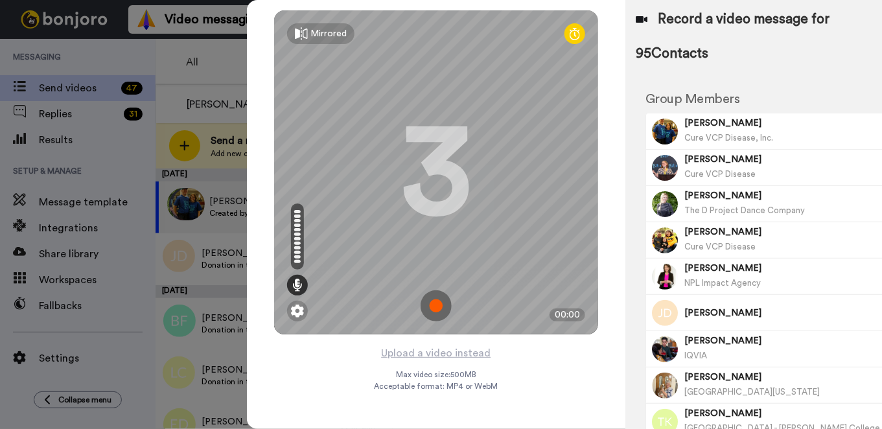
click at [424, 296] on img at bounding box center [435, 305] width 31 height 31
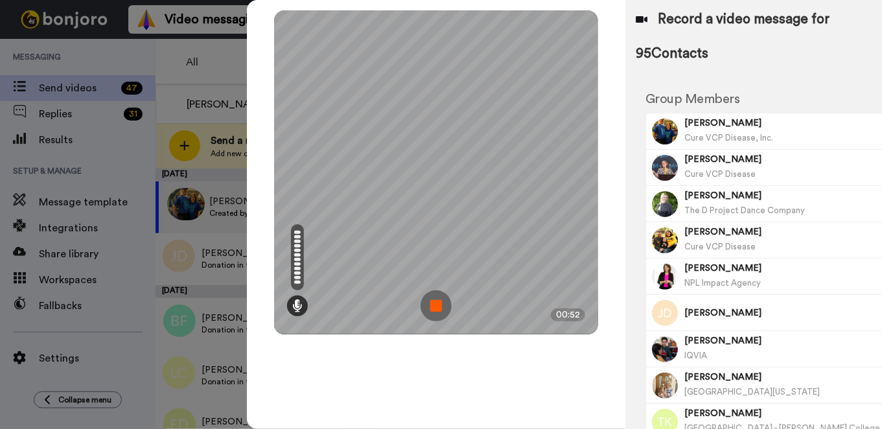
click at [420, 299] on img at bounding box center [435, 305] width 31 height 31
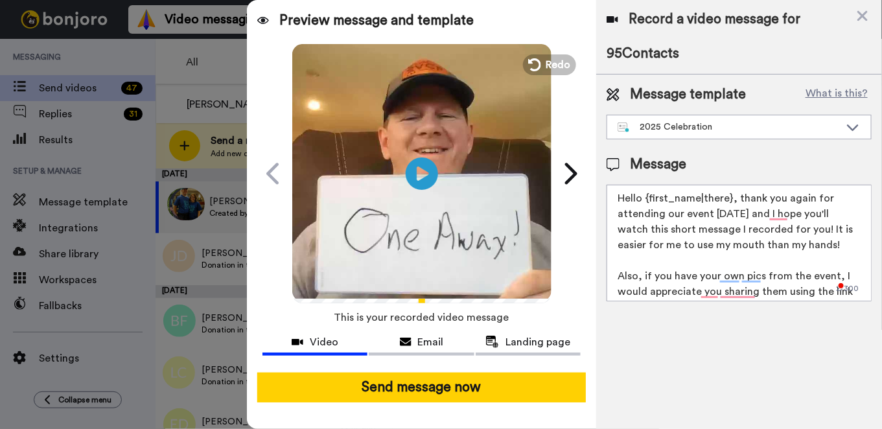
scroll to position [11, 0]
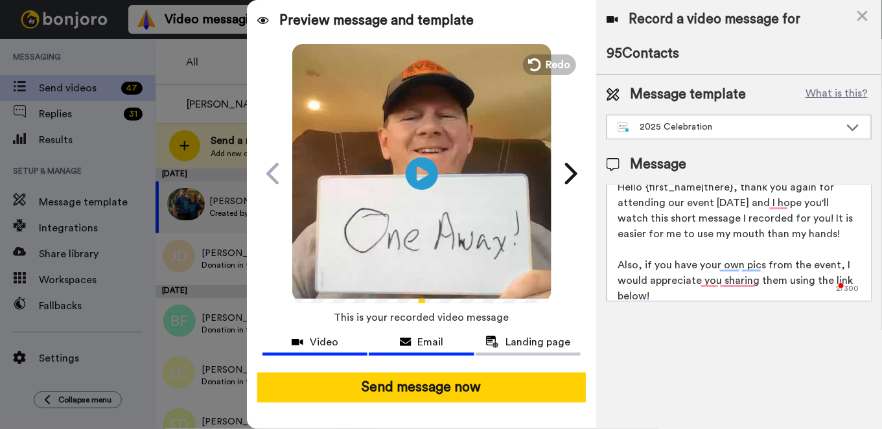
click at [417, 347] on div "Email" at bounding box center [421, 342] width 105 height 16
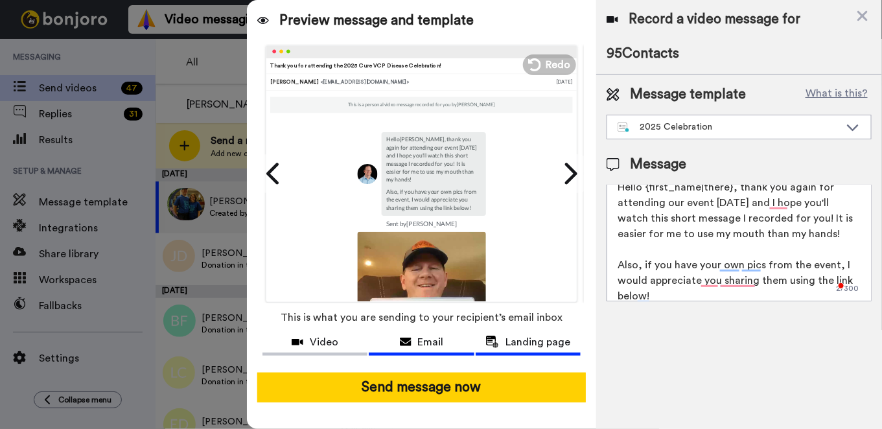
click at [521, 345] on span "Landing page" at bounding box center [537, 342] width 65 height 16
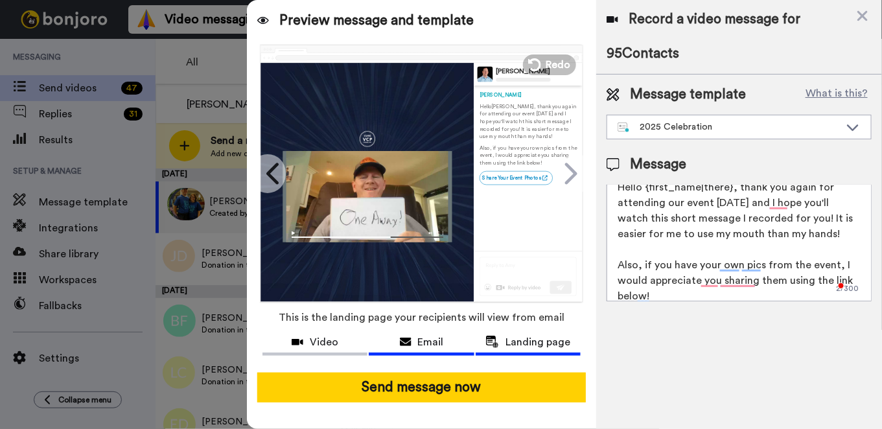
click at [441, 337] on span "Email" at bounding box center [431, 342] width 26 height 16
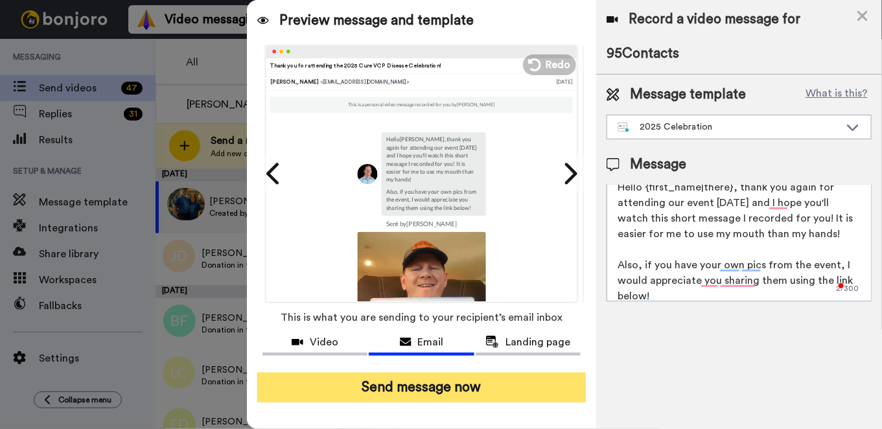
click at [426, 384] on button "Send message now" at bounding box center [421, 387] width 328 height 30
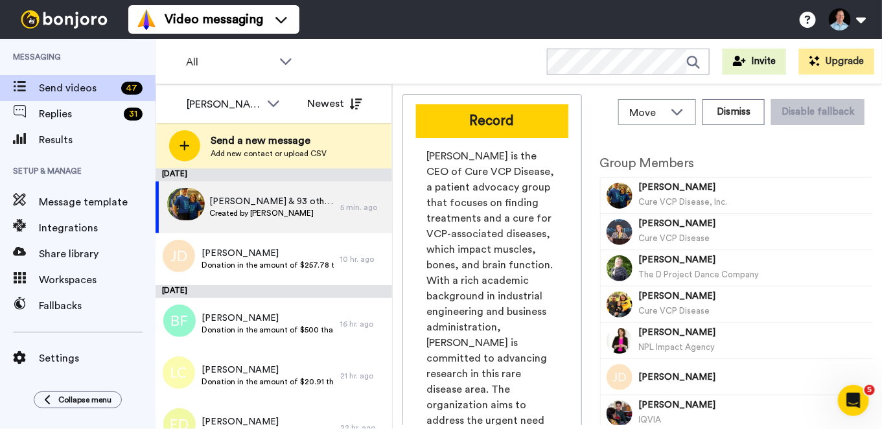
scroll to position [0, 0]
